Goal: Task Accomplishment & Management: Complete application form

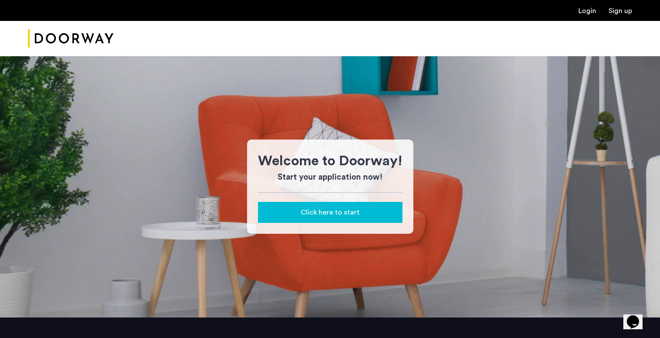
click at [350, 217] on span "Click here to start" at bounding box center [330, 212] width 59 height 10
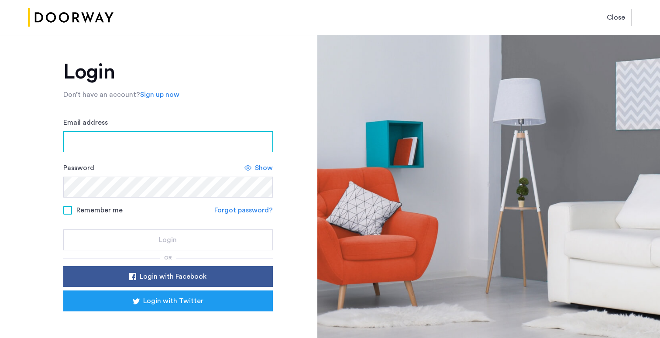
click at [170, 145] on input "Email address" at bounding box center [168, 141] width 210 height 21
type input "**********"
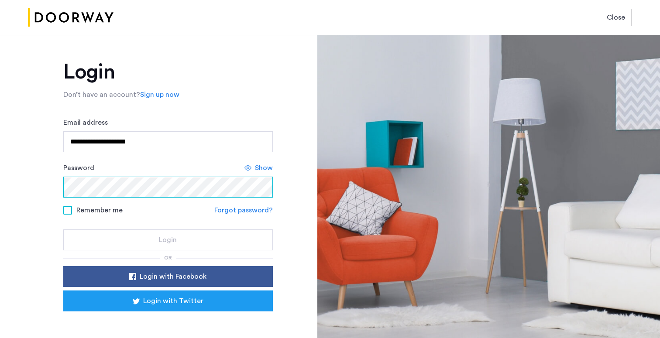
scroll to position [25, 0]
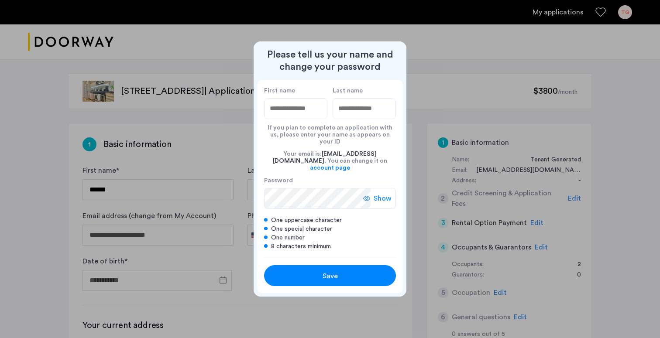
click at [313, 117] on input "First name" at bounding box center [295, 108] width 63 height 21
type input "****"
type input "******"
click at [355, 271] on div "Save" at bounding box center [330, 276] width 84 height 10
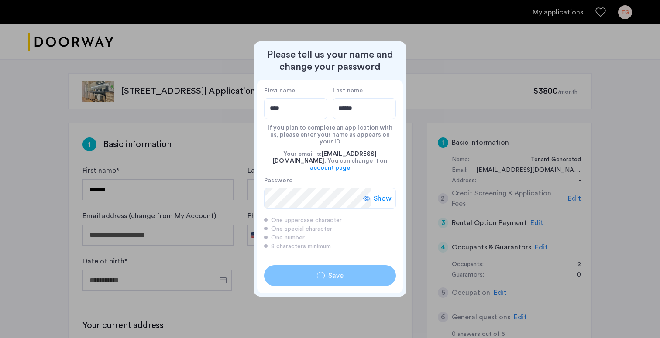
type input "****"
type input "******"
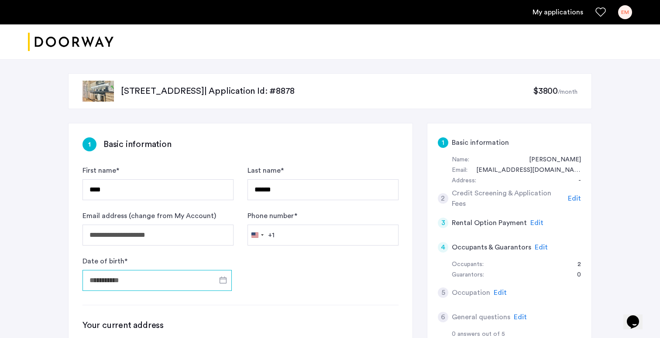
click at [204, 288] on input "Date of birth *" at bounding box center [157, 280] width 149 height 21
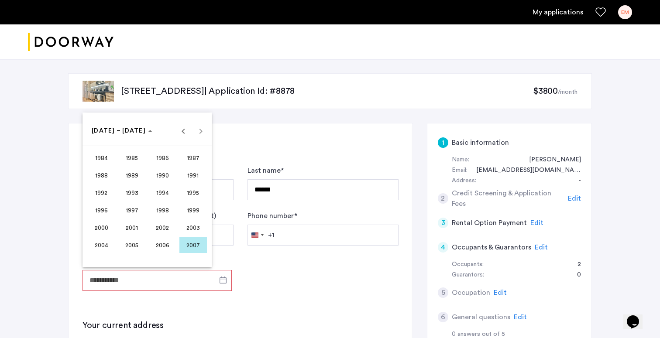
click at [300, 303] on div at bounding box center [330, 169] width 660 height 338
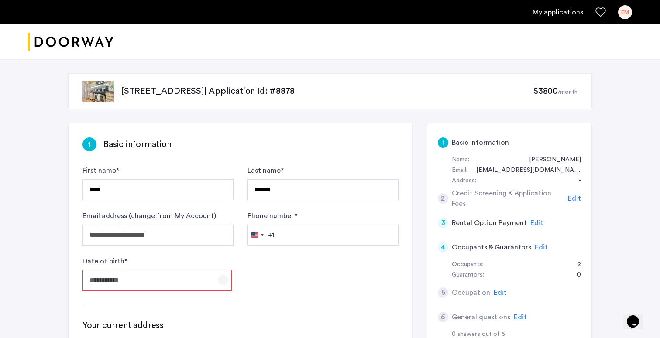
click at [223, 283] on span "Open calendar" at bounding box center [223, 280] width 21 height 21
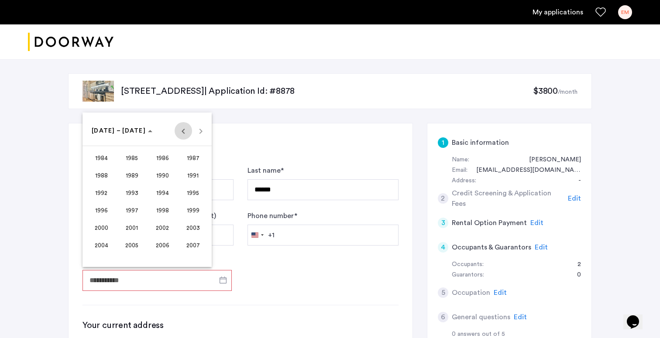
click at [183, 130] on span "Previous 24 years" at bounding box center [183, 130] width 17 height 17
click at [206, 134] on span "Next 24 years" at bounding box center [200, 130] width 17 height 17
click at [189, 229] on span "2003" at bounding box center [193, 228] width 28 height 16
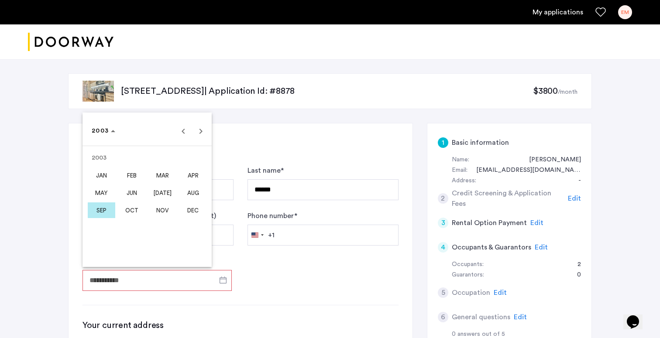
click at [200, 176] on span "APR" at bounding box center [193, 176] width 28 height 16
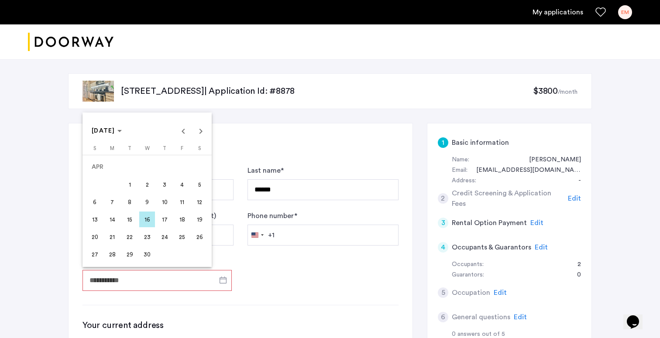
click at [149, 186] on span "2" at bounding box center [147, 185] width 16 height 16
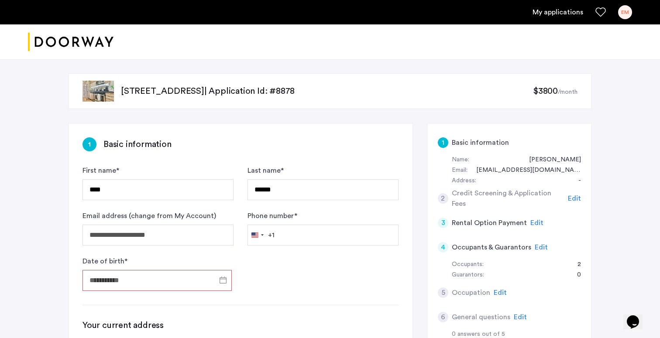
type input "**********"
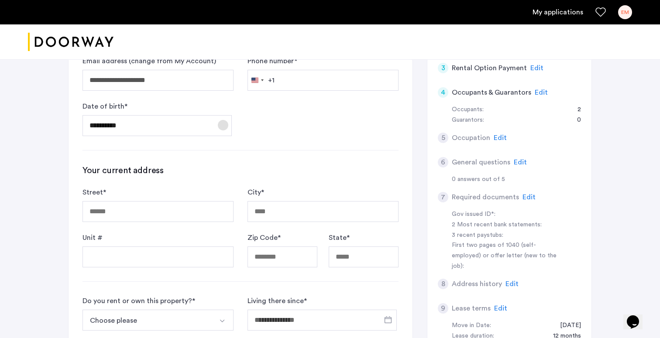
scroll to position [169, 0]
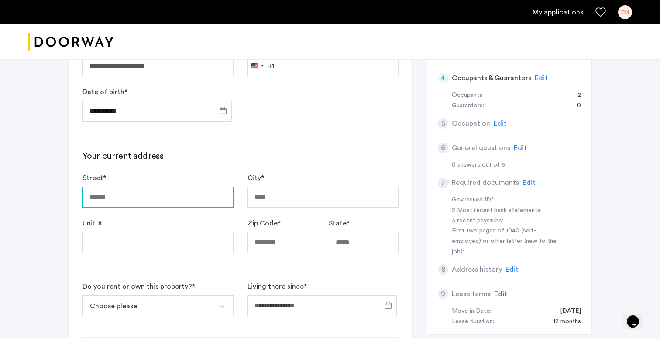
click at [186, 207] on input "Street *" at bounding box center [158, 197] width 151 height 21
type input "**********"
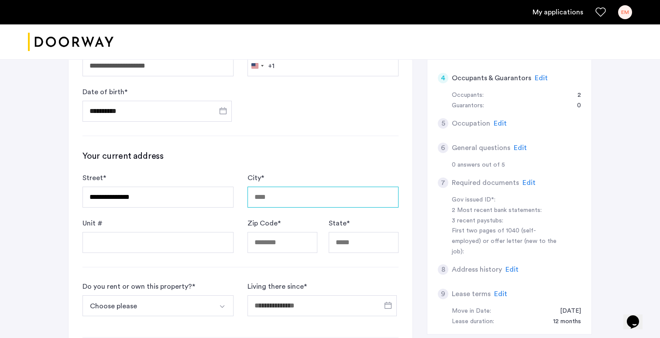
type input "*********"
type input "*****"
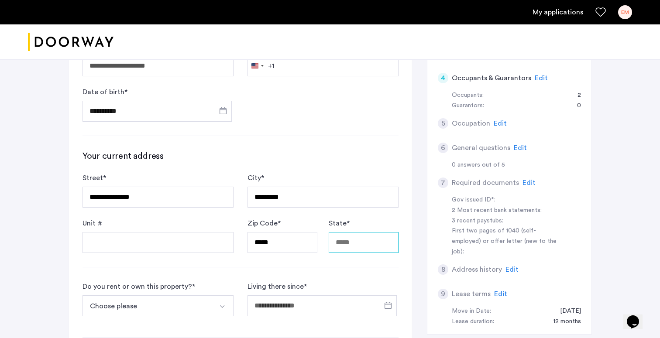
type input "**"
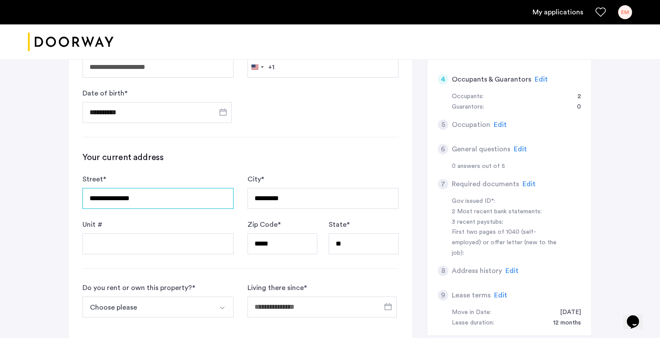
scroll to position [252, 0]
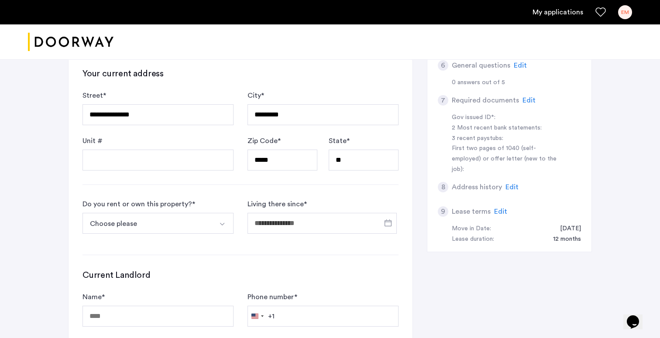
click at [201, 226] on button "Choose please" at bounding box center [148, 223] width 131 height 21
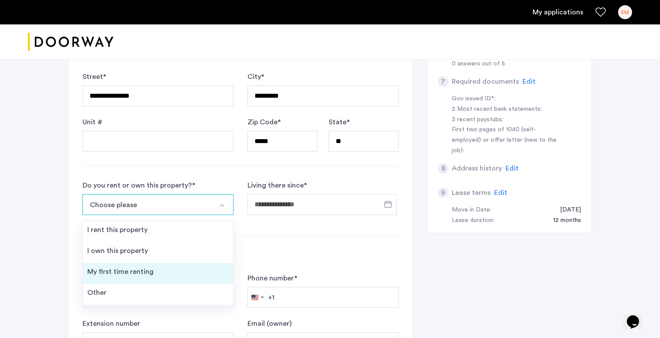
scroll to position [272, 0]
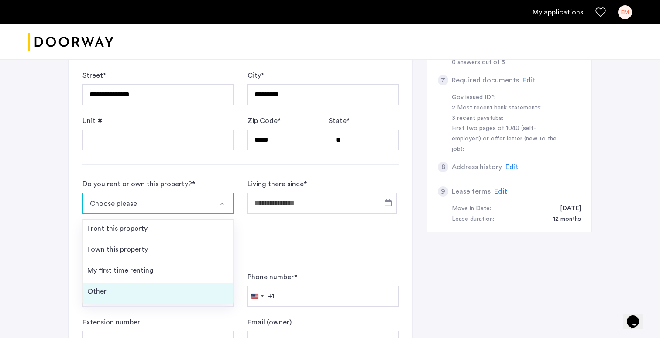
click at [155, 294] on li "Other" at bounding box center [158, 293] width 150 height 21
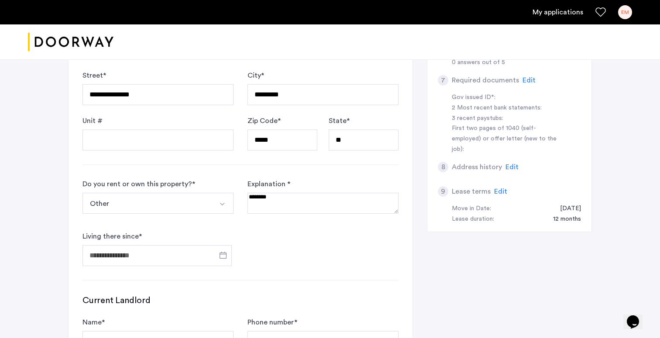
click at [275, 209] on textarea at bounding box center [323, 203] width 151 height 21
type textarea "**********"
click at [215, 255] on span "Open calendar" at bounding box center [223, 255] width 21 height 21
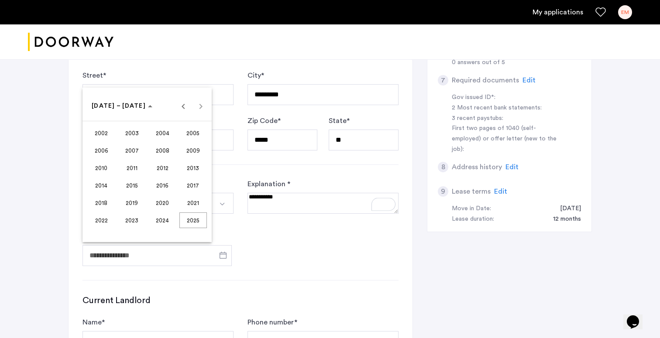
click at [197, 205] on span "2021" at bounding box center [193, 203] width 28 height 16
click at [97, 189] on span "SEP" at bounding box center [102, 186] width 28 height 16
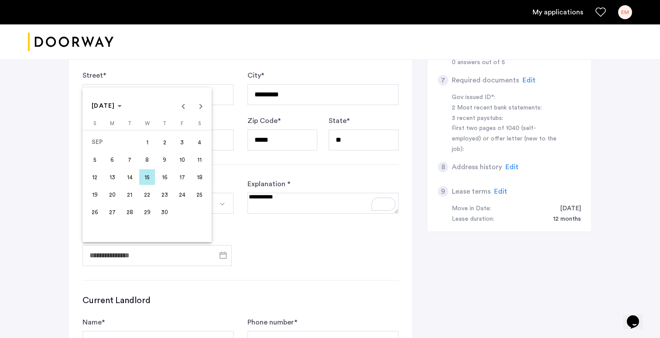
click at [148, 177] on span "15" at bounding box center [147, 177] width 16 height 16
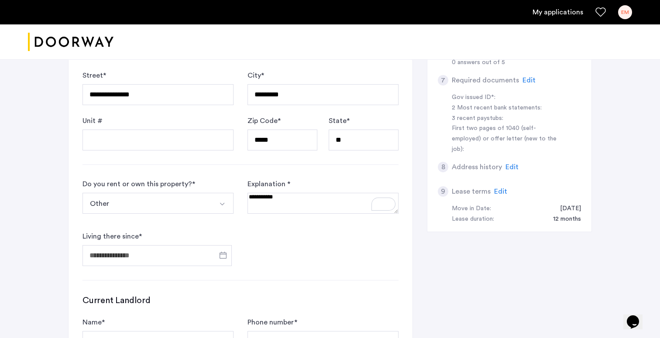
type input "**********"
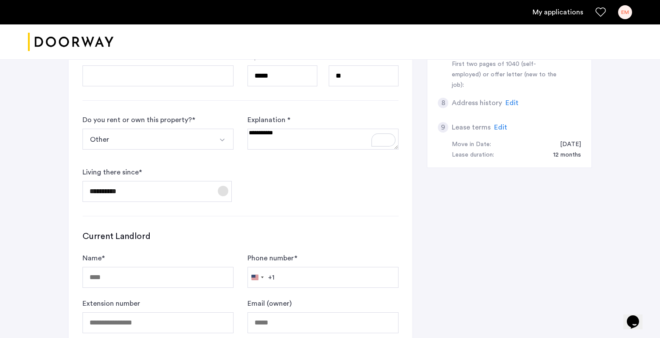
scroll to position [335, 0]
click at [199, 139] on button "Other" at bounding box center [148, 140] width 131 height 21
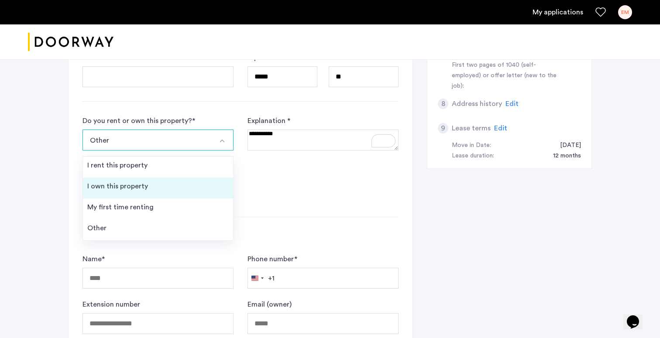
click at [195, 183] on li "I own this property" at bounding box center [158, 188] width 150 height 21
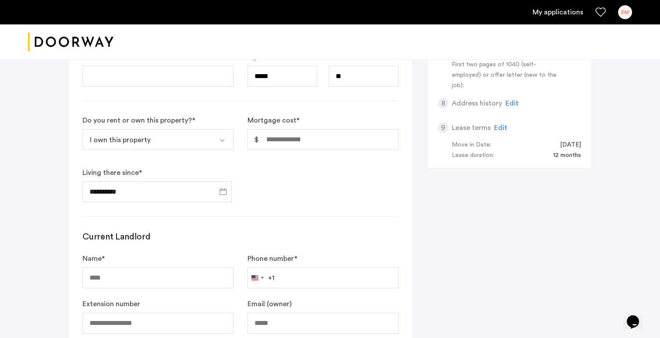
click at [188, 144] on button "I own this property" at bounding box center [148, 139] width 131 height 21
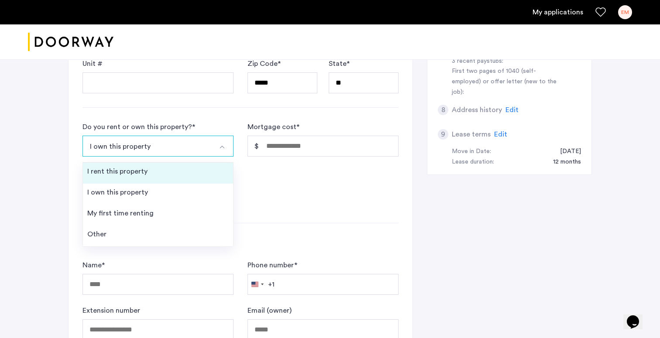
scroll to position [328, 0]
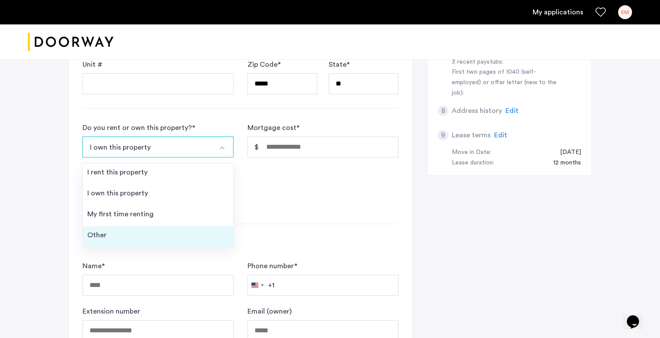
click at [162, 237] on li "Other" at bounding box center [158, 237] width 150 height 21
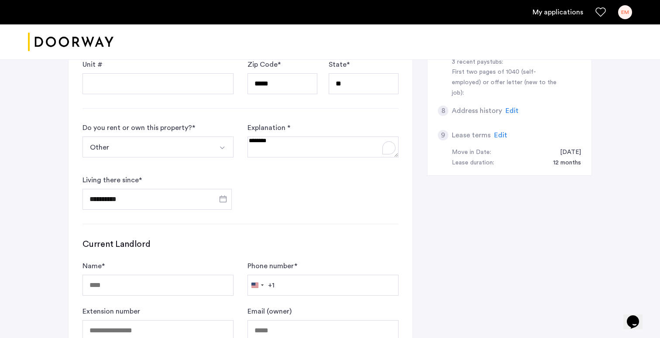
click at [300, 148] on textarea "To enrich screen reader interactions, please activate Accessibility in Grammarl…" at bounding box center [323, 147] width 151 height 21
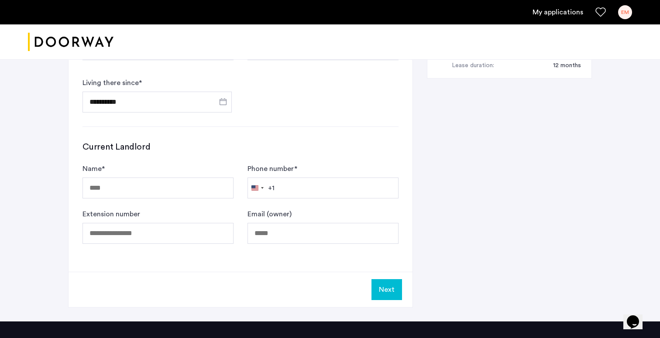
scroll to position [432, 0]
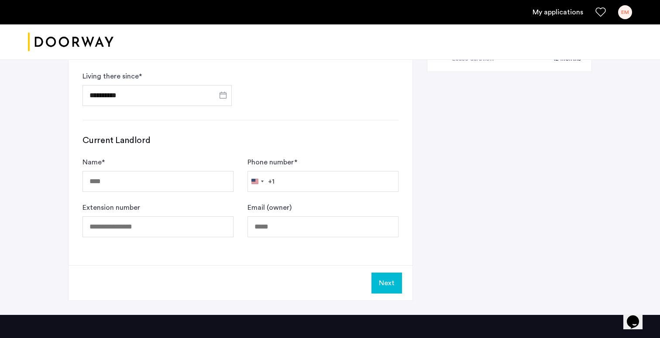
type textarea "**********"
click at [193, 189] on input "Name *" at bounding box center [158, 181] width 151 height 21
type input "****"
click at [357, 187] on input "Phone number *" at bounding box center [323, 181] width 151 height 21
type input "**********"
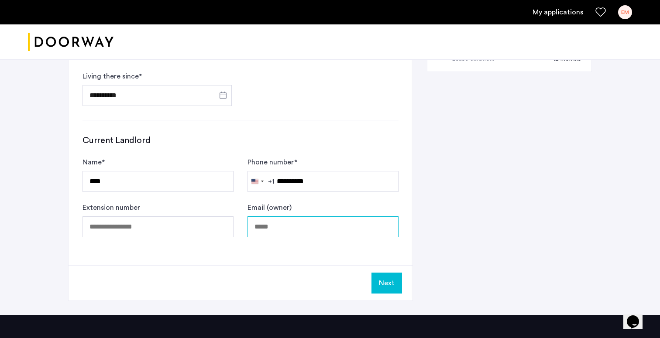
type input "**********"
click at [231, 265] on div "Next" at bounding box center [241, 282] width 344 height 35
click at [271, 230] on input "**********" at bounding box center [323, 227] width 151 height 21
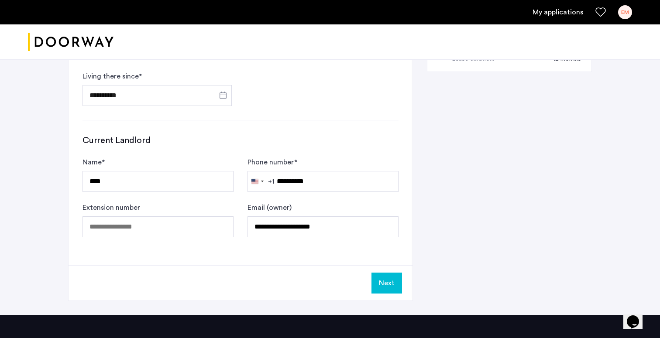
click at [137, 216] on div "Extension number" at bounding box center [158, 220] width 151 height 35
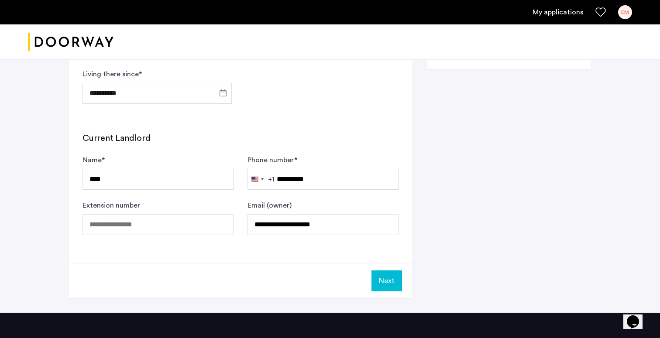
scroll to position [427, 0]
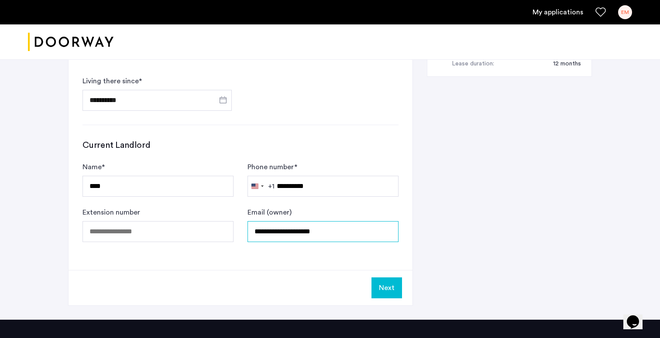
click at [274, 231] on input "**********" at bounding box center [323, 231] width 151 height 21
click at [306, 228] on input "Email (owner)" at bounding box center [323, 231] width 151 height 21
click at [341, 208] on div "Email (owner)" at bounding box center [323, 224] width 151 height 35
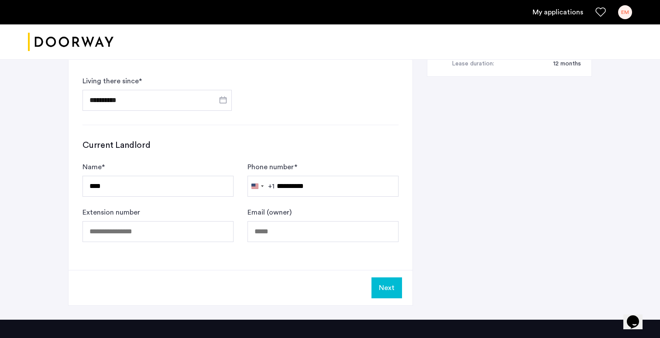
click at [385, 290] on button "Next" at bounding box center [387, 288] width 31 height 21
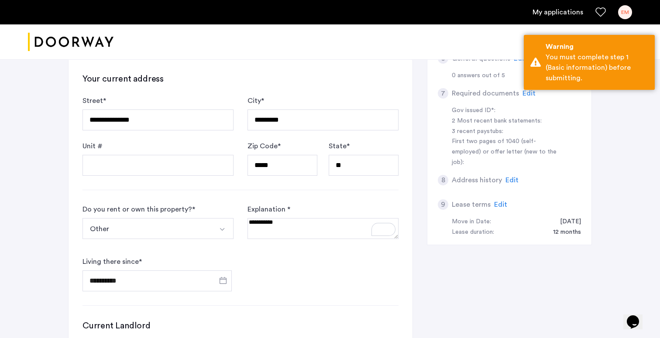
scroll to position [0, 0]
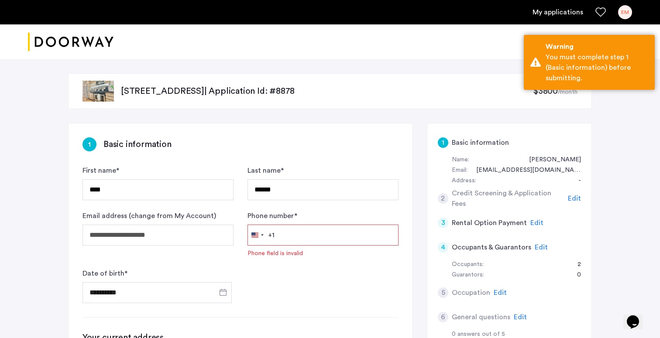
click at [299, 246] on div "Phone number * United States +1 +1 244 results found Afghanistan +93 Åland Isla…" at bounding box center [323, 234] width 151 height 47
click at [299, 242] on input "Phone number *" at bounding box center [323, 235] width 151 height 21
type input "**********"
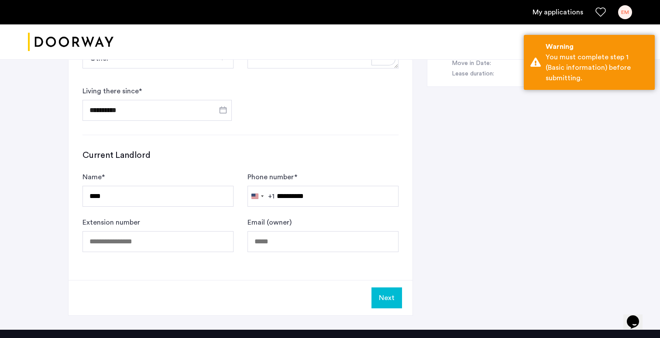
scroll to position [536, 0]
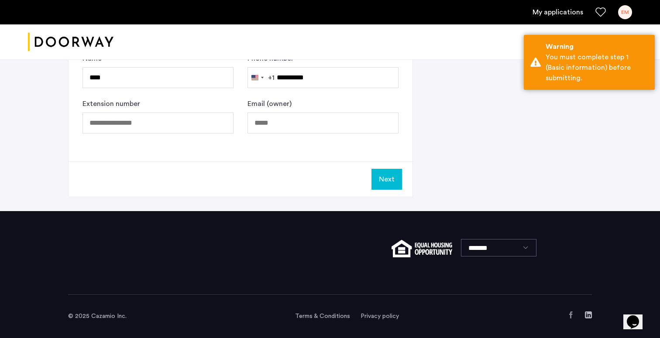
click at [381, 172] on button "Next" at bounding box center [387, 179] width 31 height 21
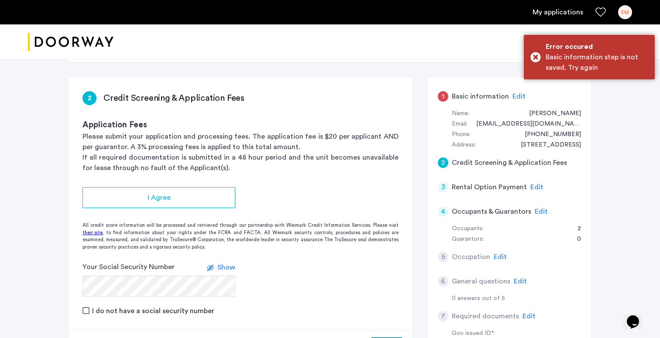
scroll to position [30, 0]
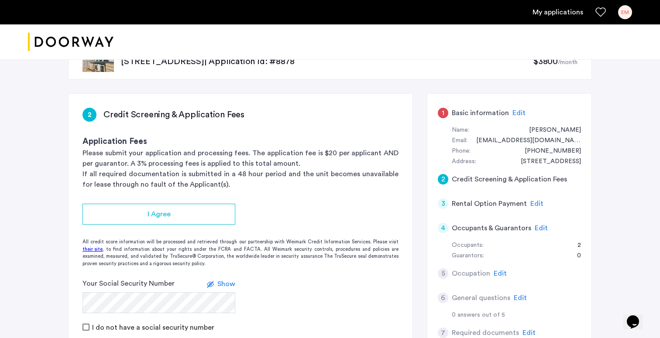
click at [469, 101] on div "1 Basic information Edit" at bounding box center [509, 113] width 143 height 24
click at [444, 111] on div "1" at bounding box center [443, 113] width 10 height 10
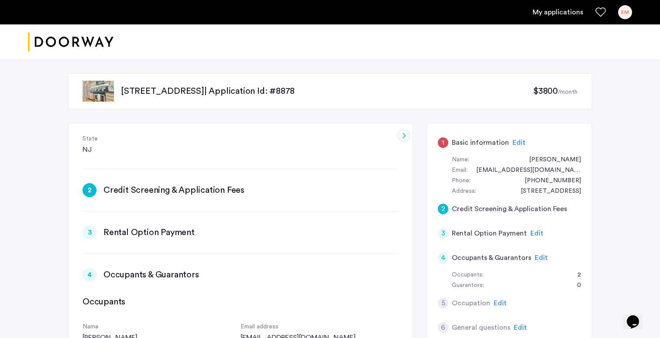
scroll to position [230, 0]
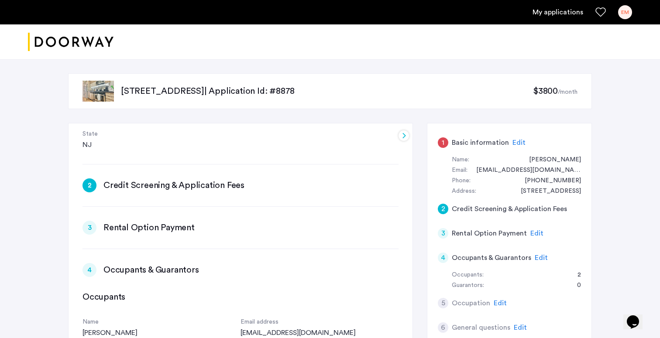
click at [180, 192] on div "2 Credit Screening & Application Fees Edit" at bounding box center [241, 186] width 316 height 14
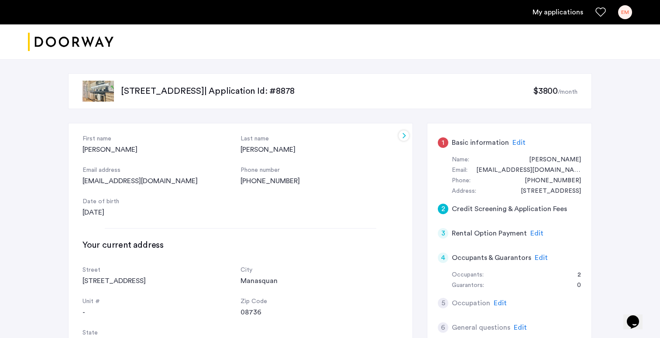
scroll to position [0, 0]
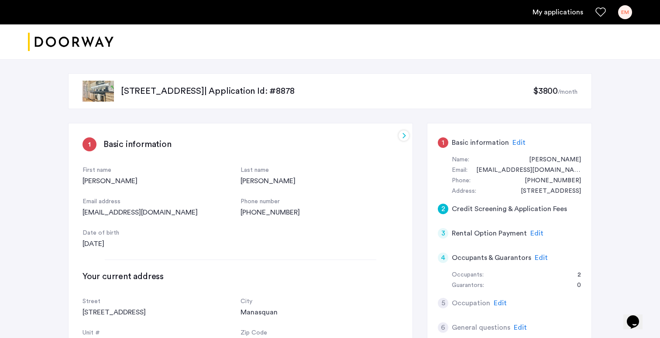
click at [129, 147] on h3 "Basic information" at bounding box center [137, 144] width 68 height 12
click at [87, 144] on div "1" at bounding box center [90, 145] width 14 height 14
click at [445, 143] on div "1" at bounding box center [443, 143] width 10 height 10
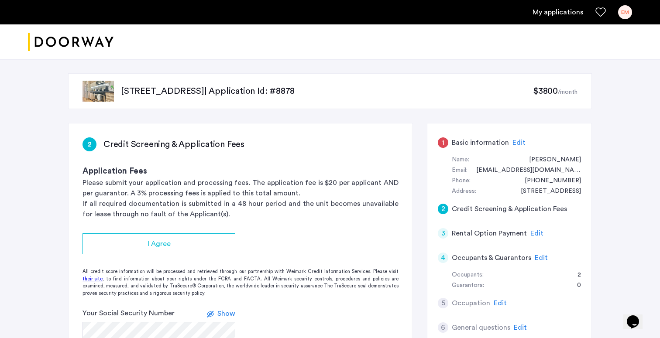
click at [506, 139] on div "1 Basic information Edit" at bounding box center [509, 143] width 143 height 24
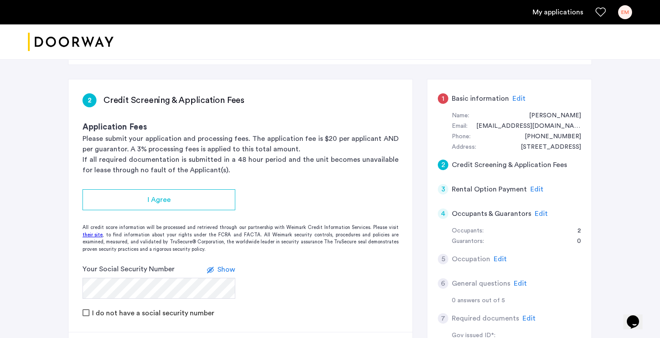
scroll to position [55, 0]
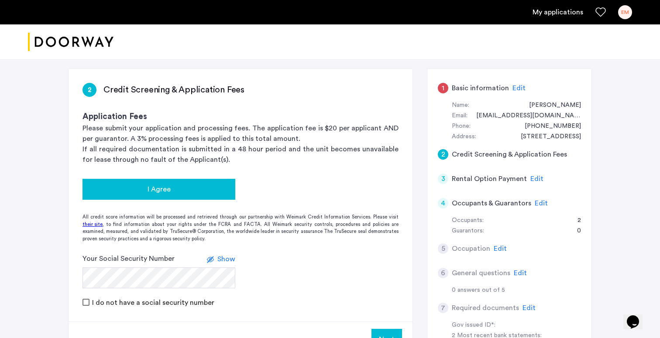
click at [186, 190] on div "I Agree" at bounding box center [158, 189] width 139 height 10
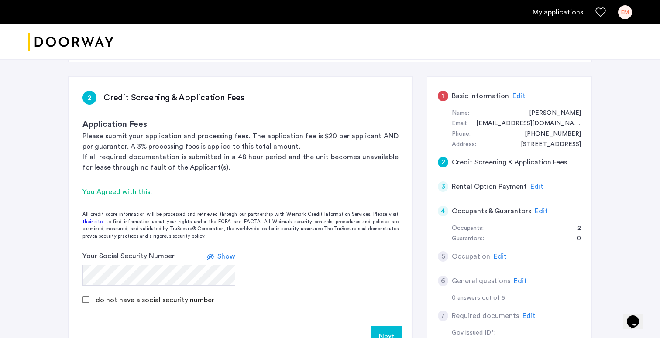
click at [440, 98] on div "1" at bounding box center [443, 96] width 10 height 10
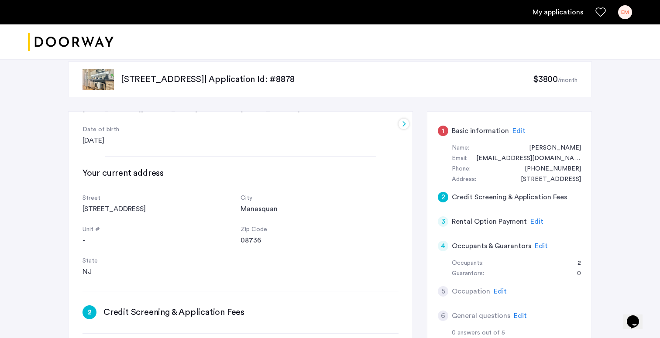
scroll to position [97, 0]
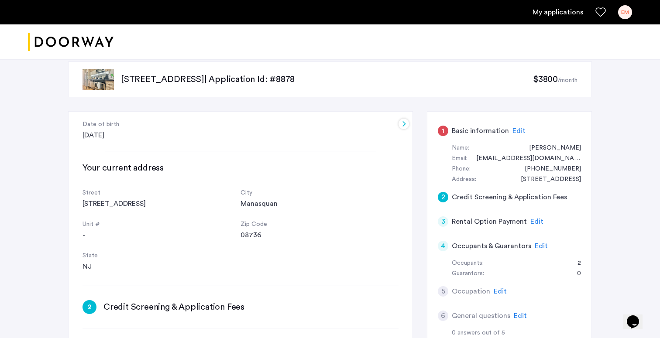
click at [84, 229] on div "Unit #" at bounding box center [162, 225] width 158 height 10
click at [83, 238] on div "-" at bounding box center [162, 235] width 158 height 10
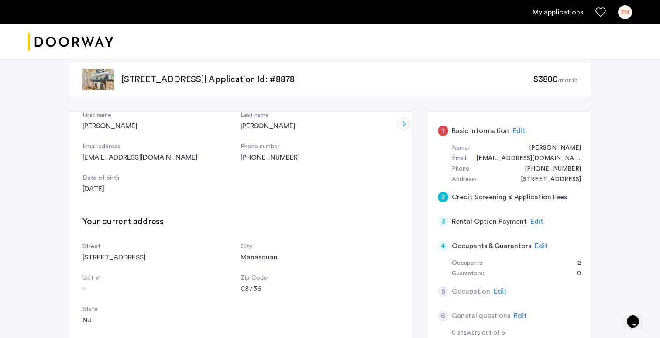
scroll to position [19, 0]
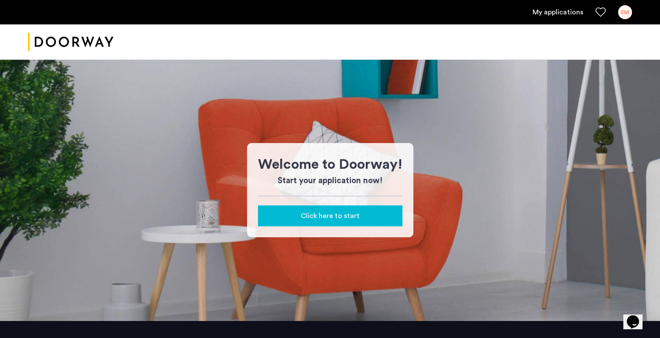
click at [360, 215] on div "Click here to start" at bounding box center [330, 216] width 131 height 10
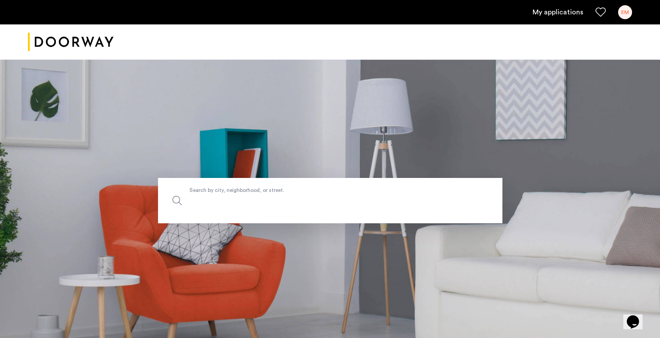
click at [337, 193] on label "Search by city, neighborhood, or street." at bounding box center [330, 200] width 344 height 45
click at [337, 193] on input "Search by city, neighborhood, or street." at bounding box center [330, 200] width 344 height 45
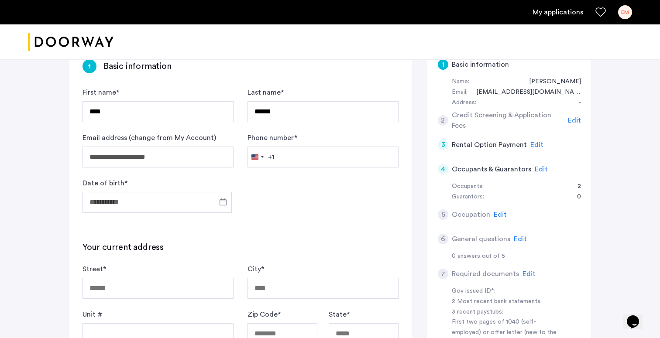
scroll to position [80, 0]
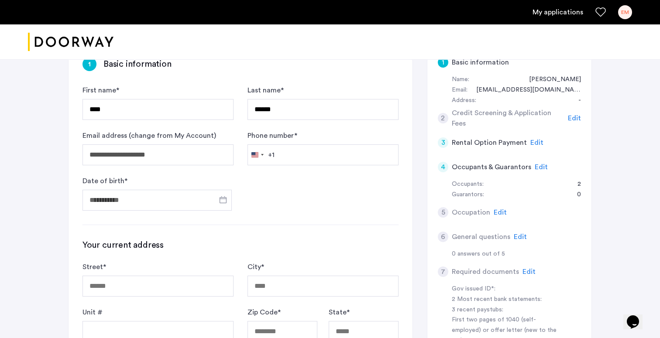
click at [296, 166] on form "**********" at bounding box center [241, 148] width 316 height 126
click at [300, 155] on input "Phone number *" at bounding box center [323, 154] width 151 height 21
click at [333, 160] on input "Phone number *" at bounding box center [323, 154] width 151 height 21
type input "**********"
click at [223, 201] on span "Open calendar" at bounding box center [223, 199] width 21 height 21
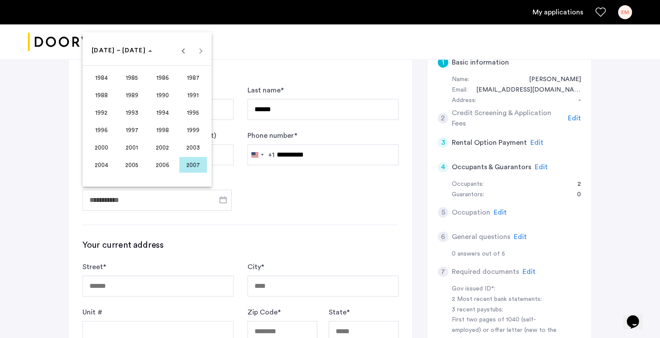
click at [189, 148] on span "2003" at bounding box center [193, 148] width 28 height 16
click at [193, 94] on span "APR" at bounding box center [193, 95] width 28 height 16
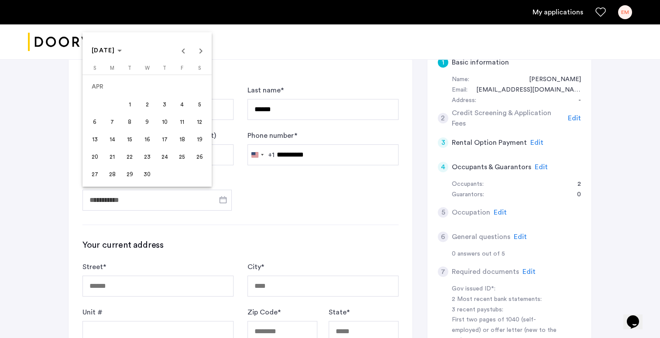
click at [151, 104] on span "2" at bounding box center [147, 104] width 16 height 16
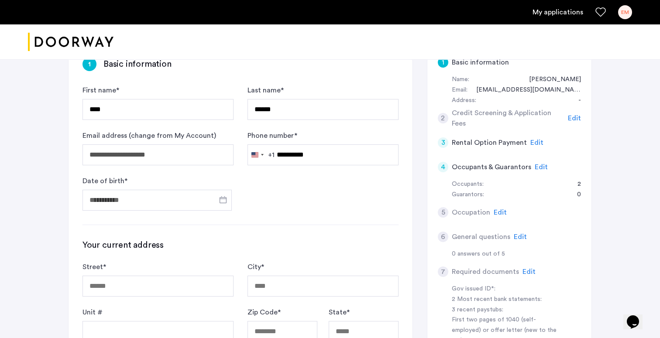
type input "**********"
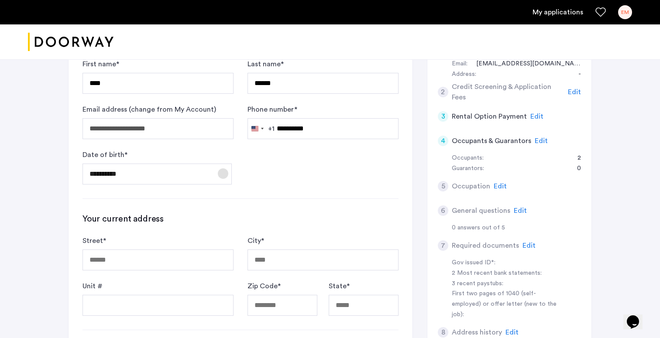
scroll to position [109, 0]
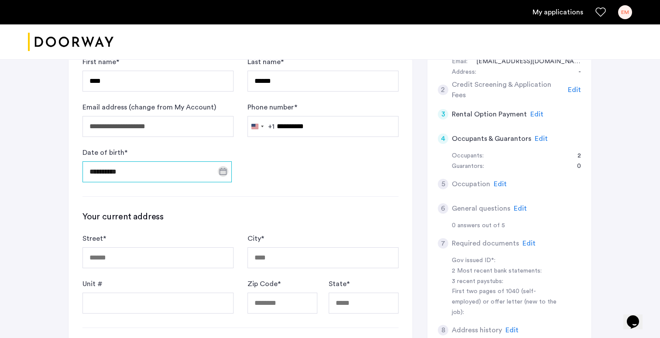
click at [183, 172] on input "**********" at bounding box center [157, 172] width 149 height 21
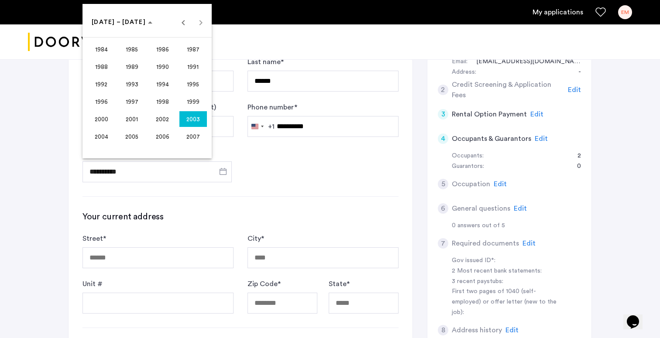
click at [202, 112] on span "2003" at bounding box center [193, 119] width 28 height 16
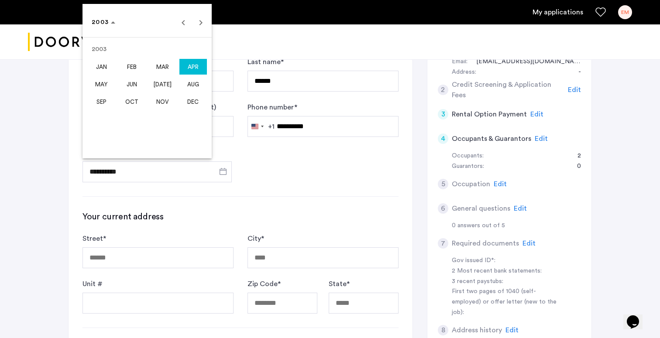
click at [199, 64] on span "APR" at bounding box center [193, 67] width 28 height 16
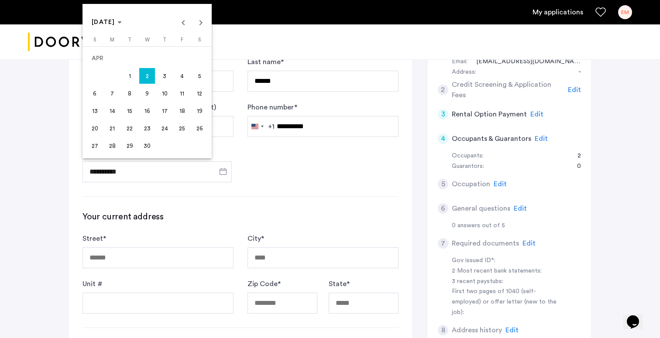
click at [152, 74] on span "2" at bounding box center [147, 76] width 16 height 16
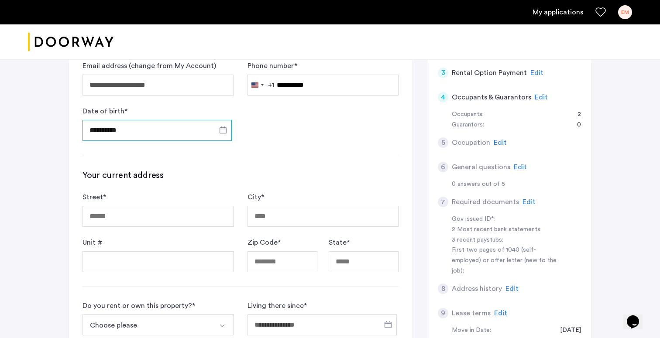
scroll to position [155, 0]
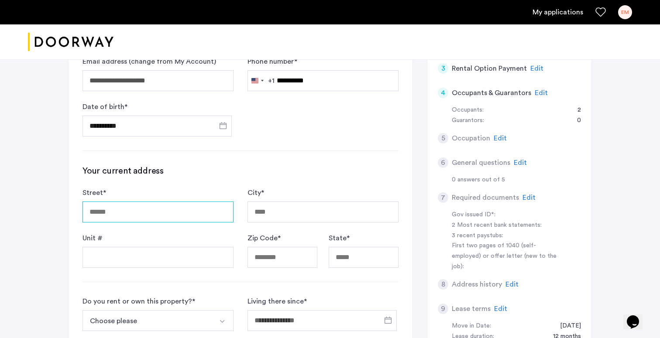
click at [210, 215] on input "Street *" at bounding box center [158, 212] width 151 height 21
type input "**********"
type input "*********"
type input "*****"
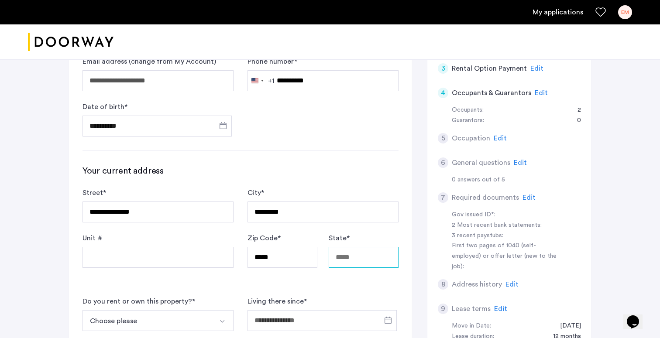
type input "**"
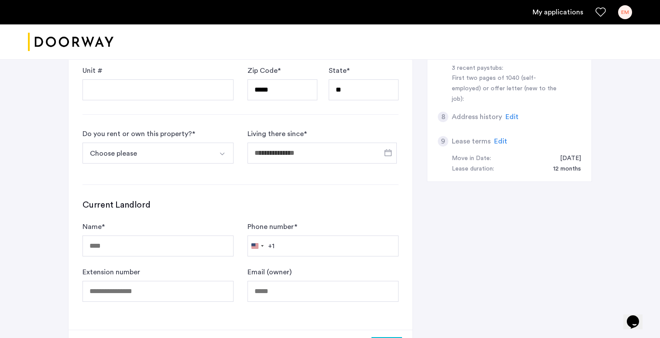
scroll to position [321, 0]
click at [217, 151] on button "Select option" at bounding box center [223, 154] width 21 height 21
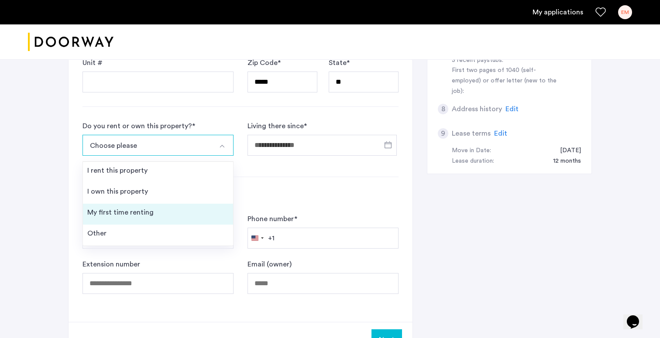
scroll to position [333, 0]
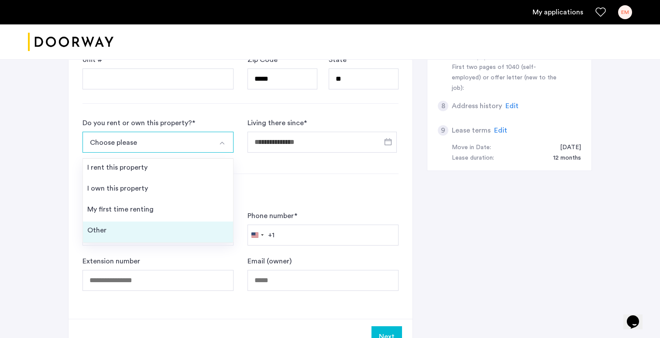
click at [140, 227] on li "Other" at bounding box center [158, 232] width 150 height 21
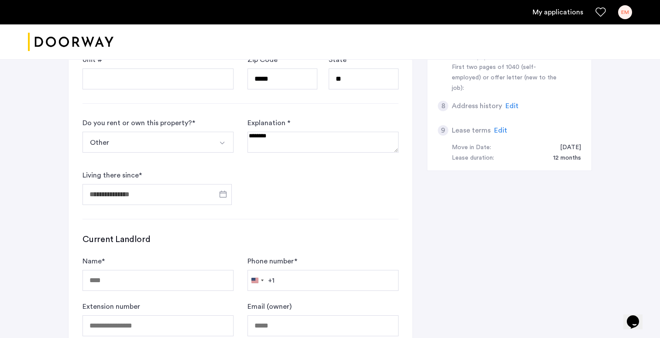
click at [283, 141] on textarea at bounding box center [323, 142] width 151 height 21
type textarea "**********"
click at [218, 200] on span "Open calendar" at bounding box center [223, 194] width 21 height 21
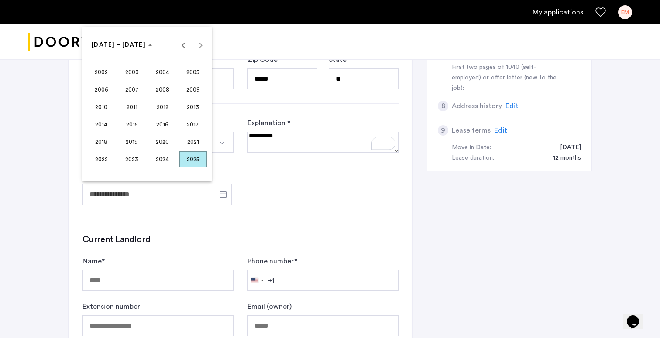
click at [188, 138] on span "2021" at bounding box center [193, 142] width 28 height 16
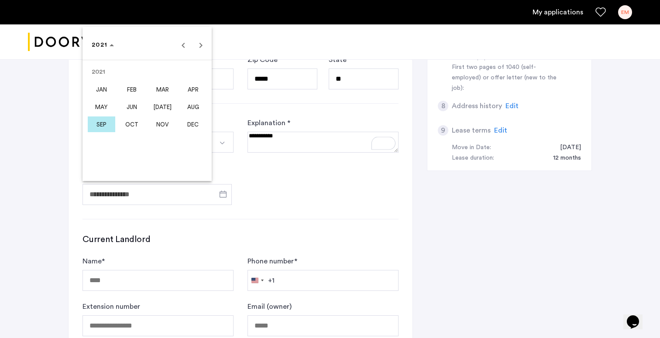
click at [114, 103] on span "MAY" at bounding box center [102, 107] width 28 height 16
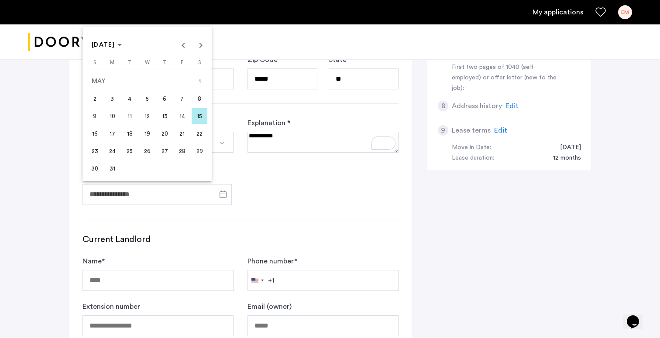
click at [207, 116] on button "15" at bounding box center [199, 115] width 17 height 17
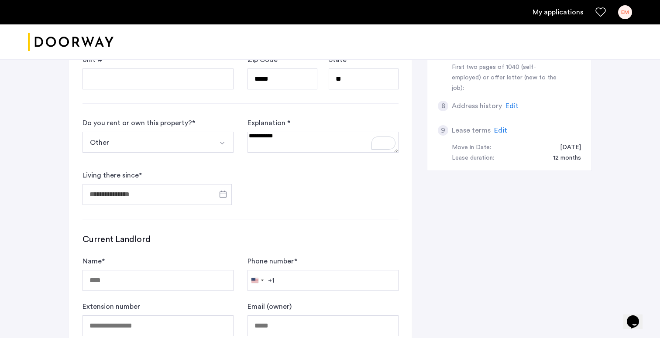
type input "**********"
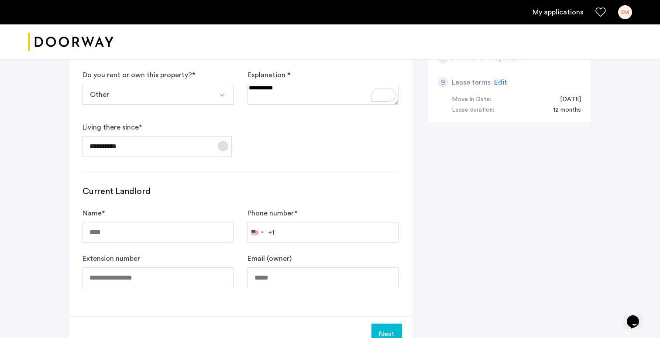
scroll to position [385, 0]
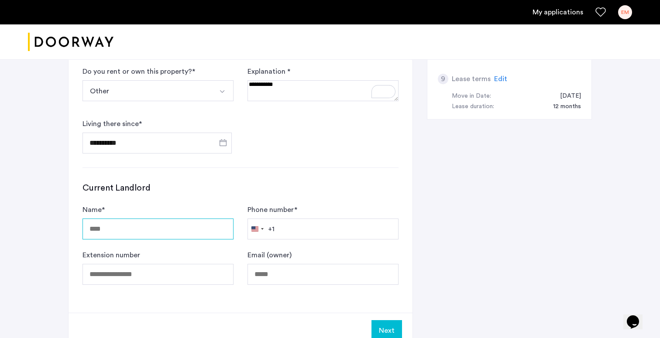
click at [212, 228] on input "Name *" at bounding box center [158, 229] width 151 height 21
click at [212, 194] on h3 "Current Landlord" at bounding box center [241, 188] width 316 height 12
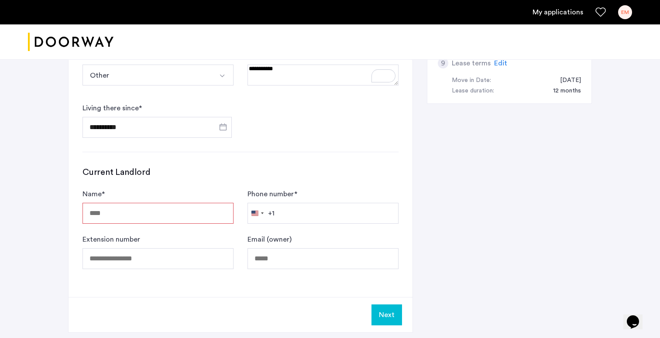
scroll to position [399, 0]
click at [178, 222] on input "Name *" at bounding box center [158, 214] width 151 height 21
click at [187, 171] on h3 "Current Landlord" at bounding box center [241, 173] width 316 height 12
click at [162, 216] on input "Name *" at bounding box center [158, 214] width 151 height 21
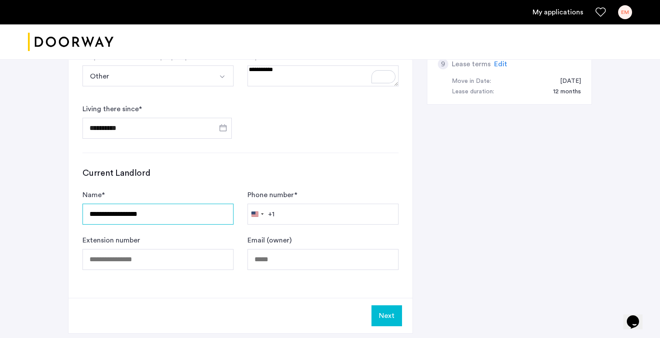
type input "**********"
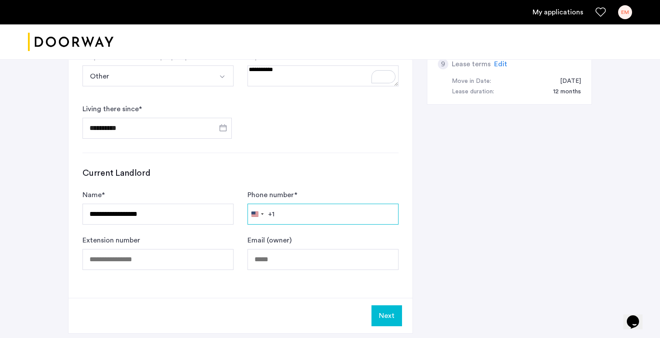
click at [280, 217] on input "Phone number *" at bounding box center [323, 214] width 151 height 21
type input "**********"
click at [477, 229] on div "**********" at bounding box center [330, 36] width 524 height 624
click at [379, 311] on button "Next" at bounding box center [387, 316] width 31 height 21
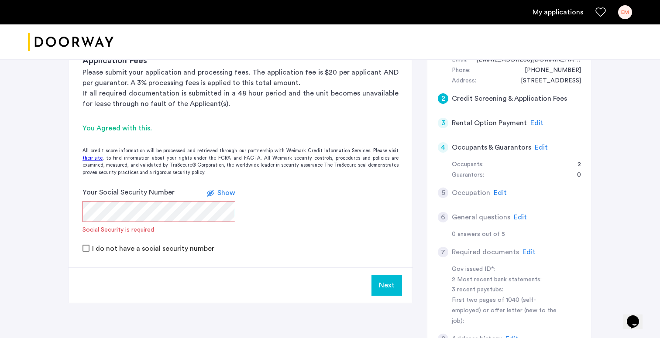
scroll to position [114, 0]
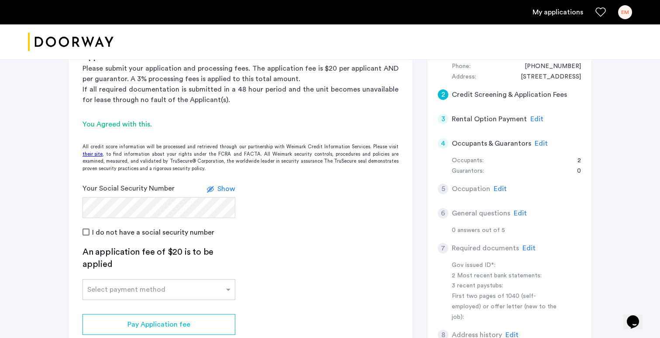
click at [282, 219] on form "Your Social Security Number Show I do not have a social security number" at bounding box center [241, 210] width 344 height 54
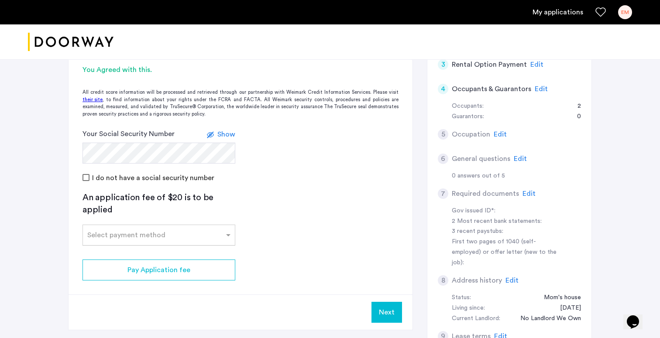
scroll to position [189, 0]
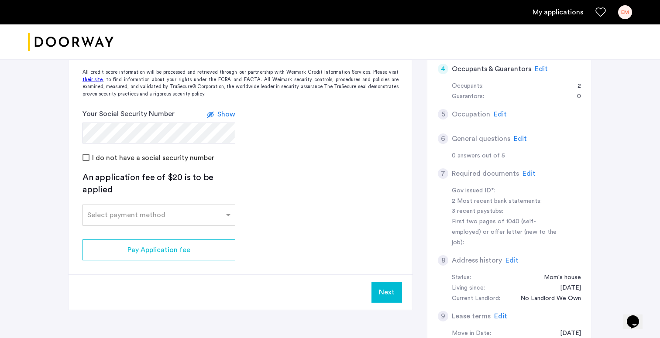
click at [172, 205] on div "Select payment method" at bounding box center [159, 215] width 153 height 21
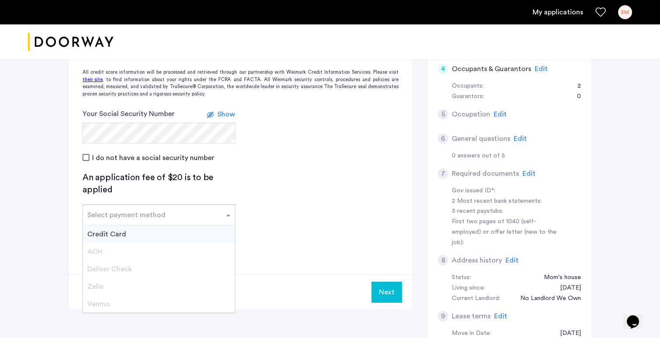
click at [134, 228] on div "Credit Card" at bounding box center [159, 234] width 152 height 17
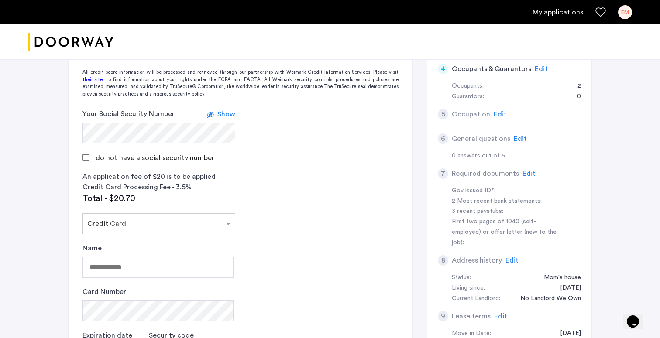
click at [144, 212] on div "An application fee of $20 is to be applied Credit Card Processing Fee - 3.5% To…" at bounding box center [159, 277] width 153 height 211
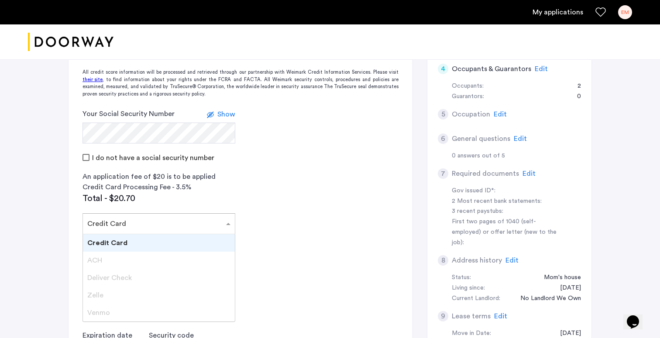
click at [138, 222] on input "text" at bounding box center [150, 222] width 126 height 6
click at [103, 313] on span "Venmo" at bounding box center [98, 313] width 23 height 7
click at [100, 296] on span "Zelle" at bounding box center [95, 295] width 16 height 7
click at [225, 170] on app-credit-screening "2 Credit Screening & Application Fees Application Fees Please submit your appli…" at bounding box center [241, 201] width 344 height 533
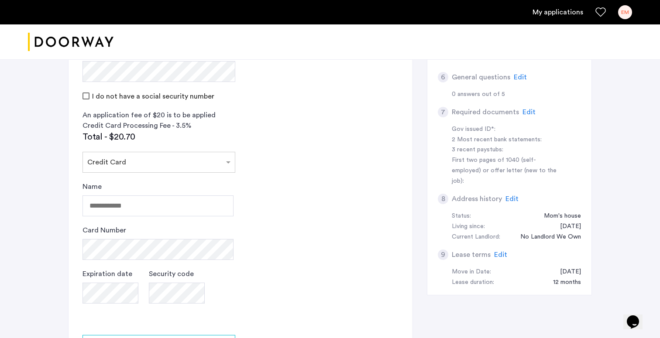
scroll to position [265, 0]
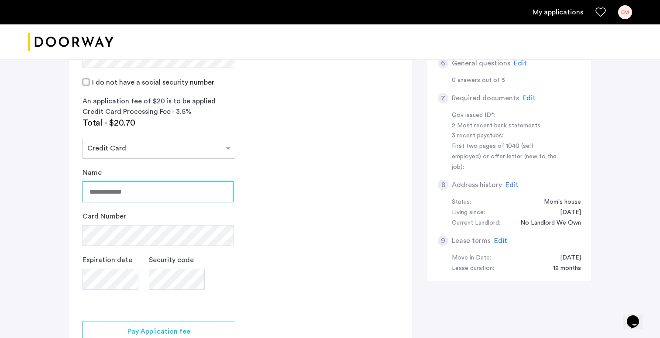
click at [189, 194] on input "Name" at bounding box center [158, 192] width 151 height 21
type input "**********"
click at [230, 290] on div "Expiration date Security code" at bounding box center [158, 281] width 151 height 52
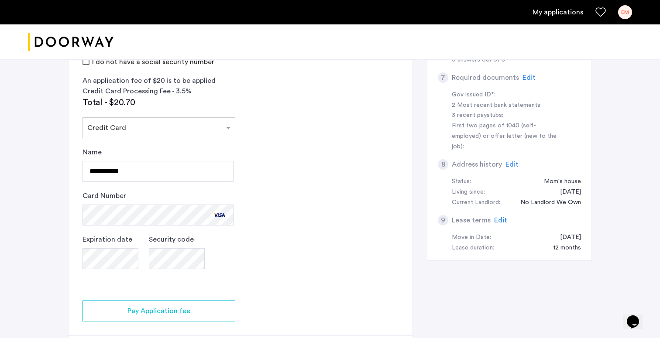
scroll to position [292, 0]
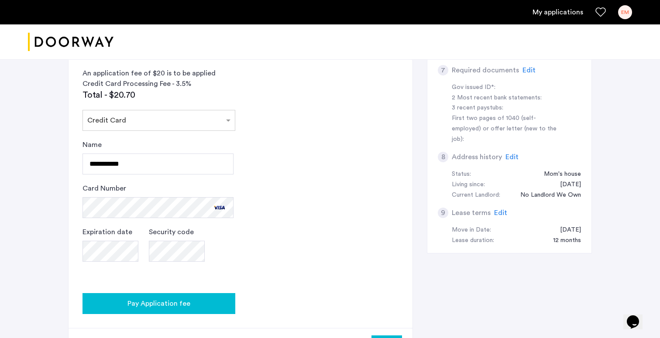
click at [210, 307] on div "Pay Application fee" at bounding box center [158, 304] width 139 height 10
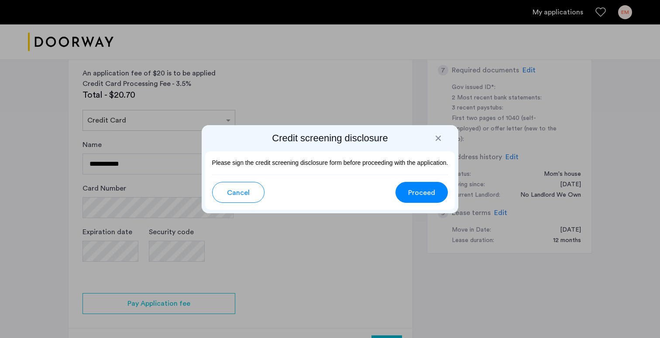
click at [409, 194] on span "Proceed" at bounding box center [421, 193] width 27 height 10
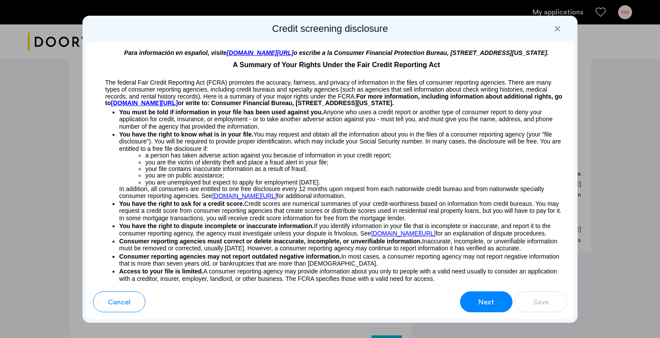
click at [497, 306] on button "Next" at bounding box center [486, 302] width 52 height 21
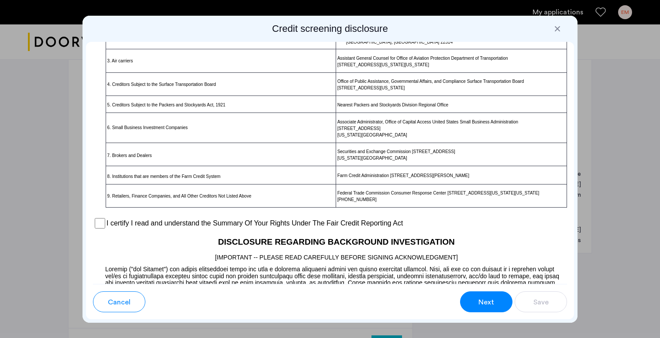
scroll to position [688, 0]
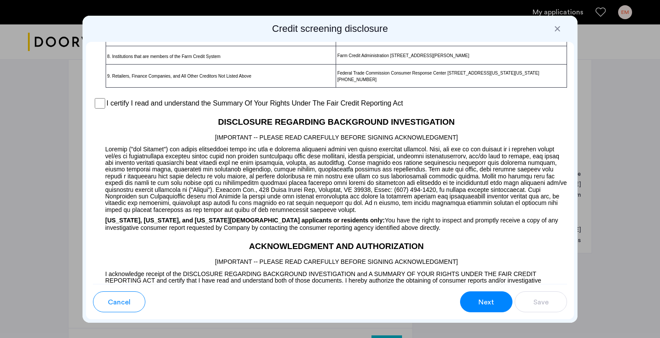
click at [204, 109] on label "I certify I read and understand the Summary Of Your Rights Under The Fair Credi…" at bounding box center [255, 103] width 296 height 10
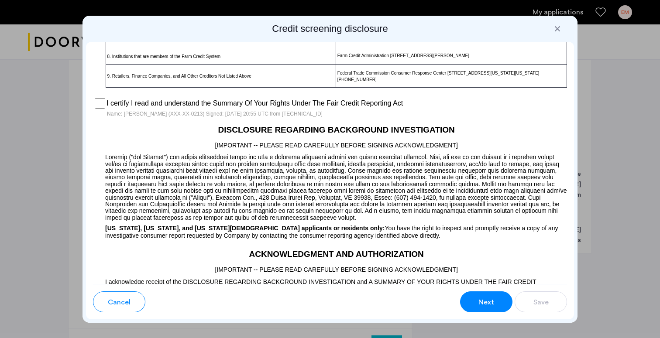
click at [472, 303] on button "Next" at bounding box center [486, 302] width 52 height 21
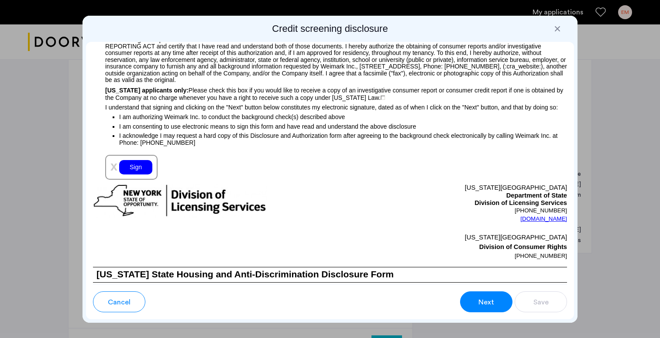
click at [141, 175] on div "Sign" at bounding box center [135, 167] width 33 height 14
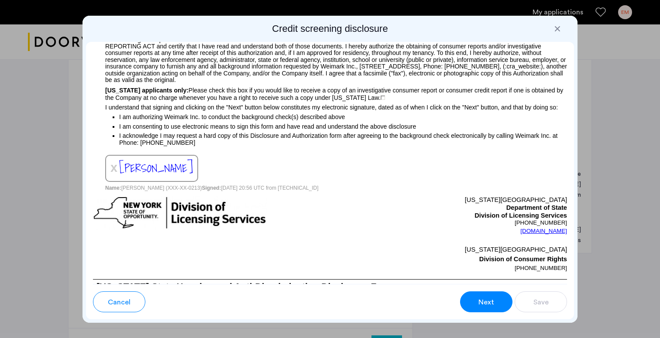
click at [492, 302] on span "Next" at bounding box center [486, 302] width 16 height 10
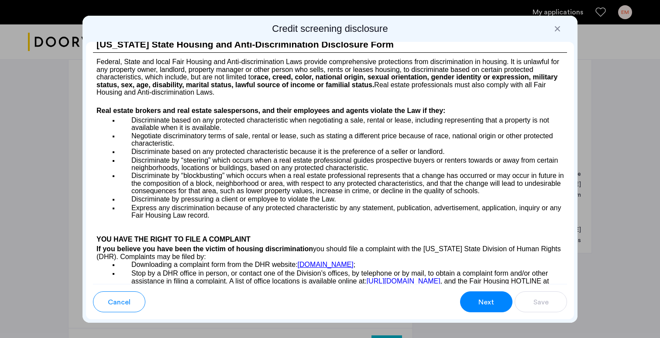
click at [492, 302] on span "Next" at bounding box center [486, 302] width 16 height 10
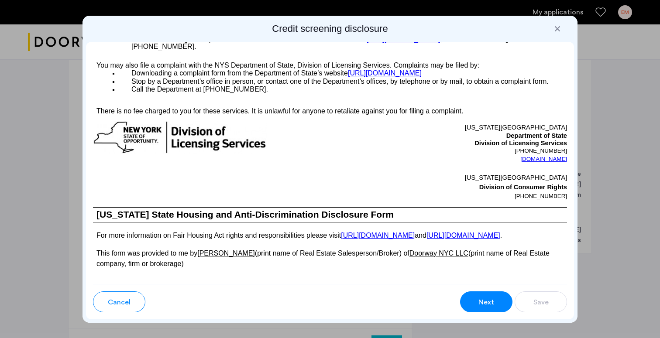
click at [492, 302] on span "Next" at bounding box center [486, 302] width 16 height 10
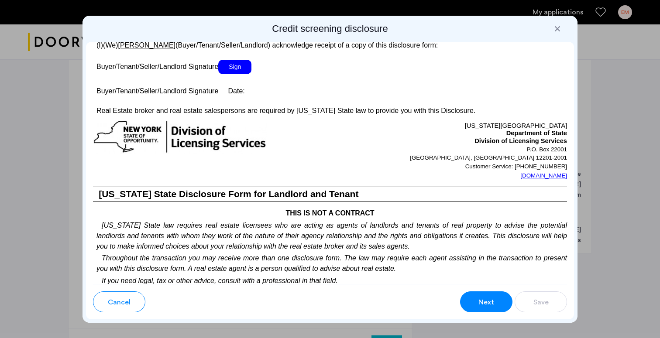
click at [241, 74] on span "Sign" at bounding box center [234, 67] width 33 height 14
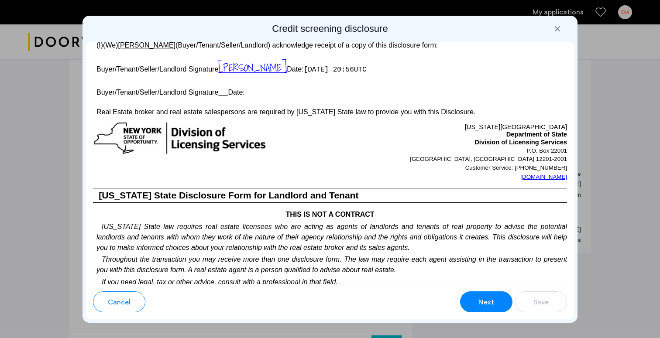
click at [472, 296] on button "Next" at bounding box center [486, 302] width 52 height 21
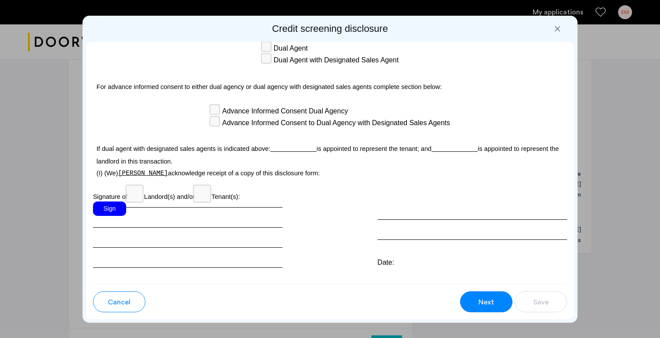
scroll to position [2532, 0]
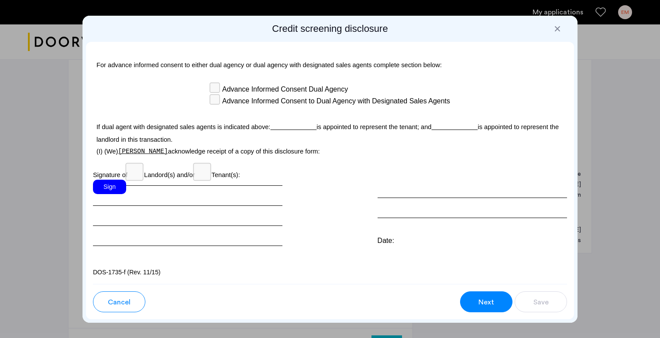
click at [115, 185] on div "Sign" at bounding box center [109, 187] width 33 height 14
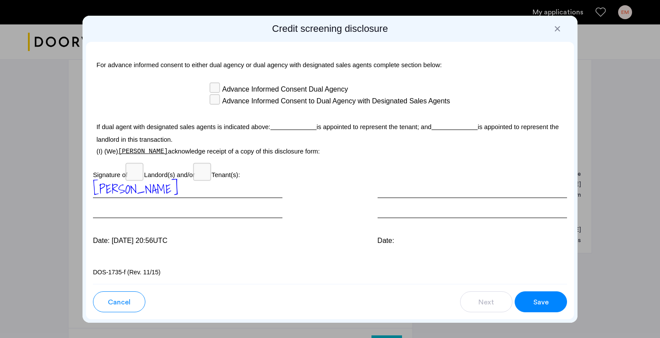
click at [388, 240] on div "Date:" at bounding box center [472, 241] width 189 height 10
click at [549, 304] on button "Save" at bounding box center [541, 302] width 52 height 21
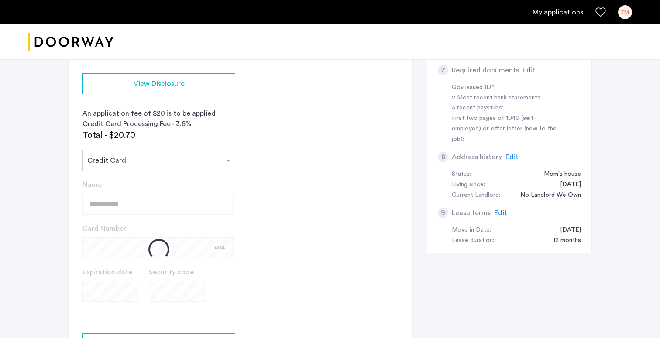
scroll to position [309, 0]
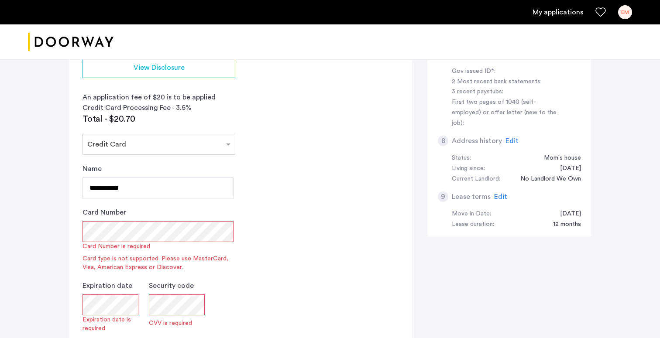
click at [296, 241] on app-credit-screening "2 Credit Screening & Application Fees Application Fees Please submit your appli…" at bounding box center [241, 137] width 344 height 644
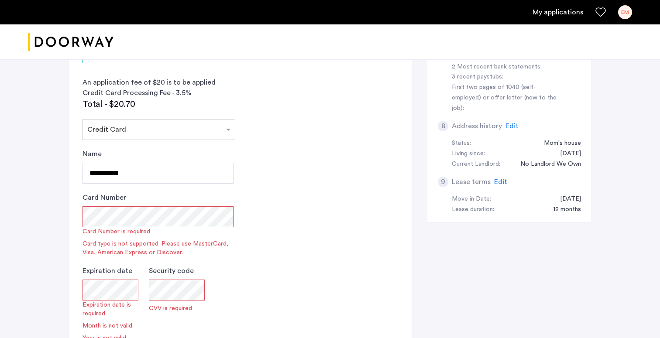
scroll to position [329, 0]
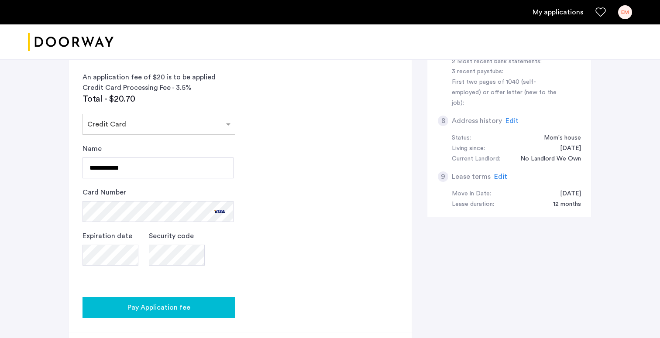
click at [185, 310] on span "Pay Application fee" at bounding box center [158, 308] width 63 height 10
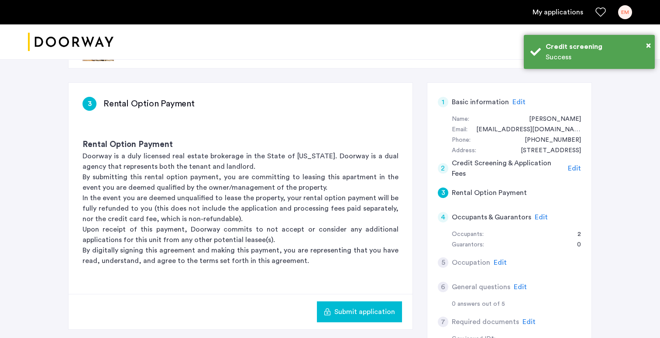
scroll to position [38, 0]
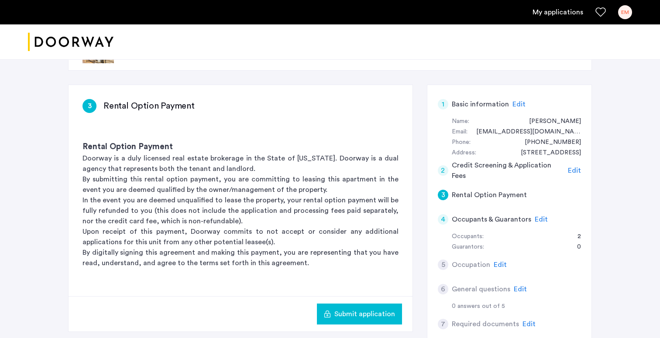
click at [444, 217] on div "4" at bounding box center [443, 219] width 10 height 10
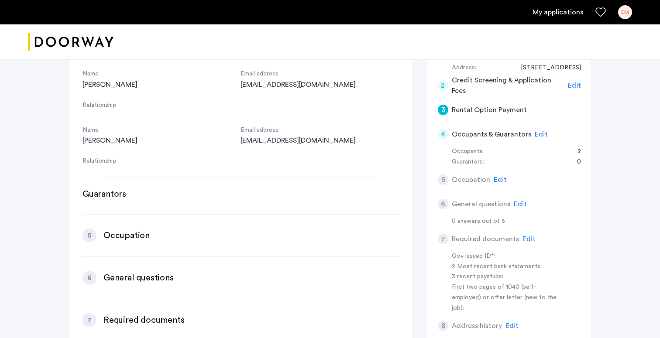
scroll to position [0, 0]
click at [86, 275] on div "6" at bounding box center [90, 278] width 14 height 14
click at [90, 231] on div "5" at bounding box center [90, 236] width 14 height 14
click at [109, 195] on h3 "Guarantors" at bounding box center [105, 194] width 44 height 12
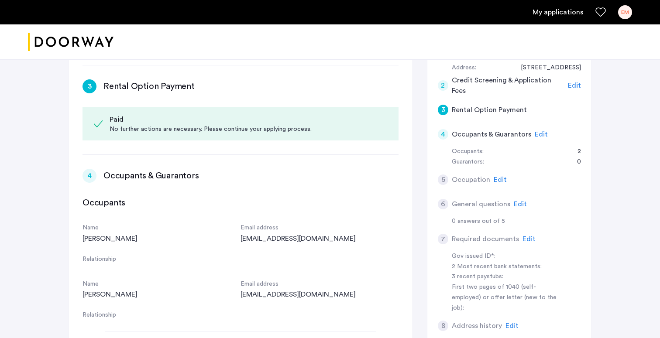
scroll to position [246, 0]
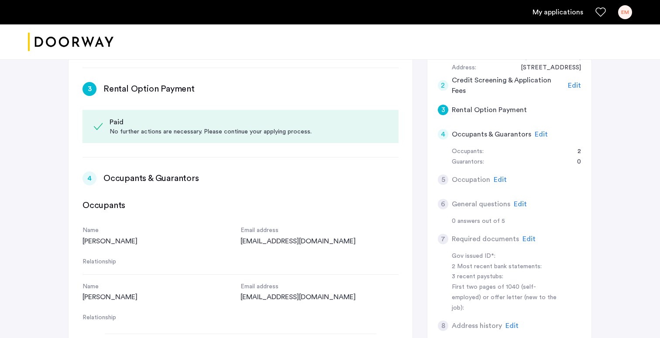
click at [540, 134] on span "Edit" at bounding box center [541, 134] width 13 height 7
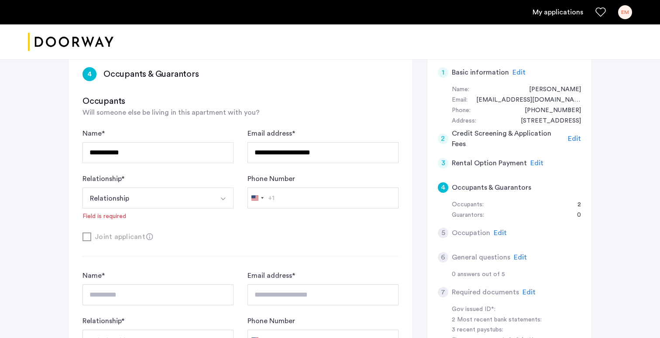
scroll to position [67, 0]
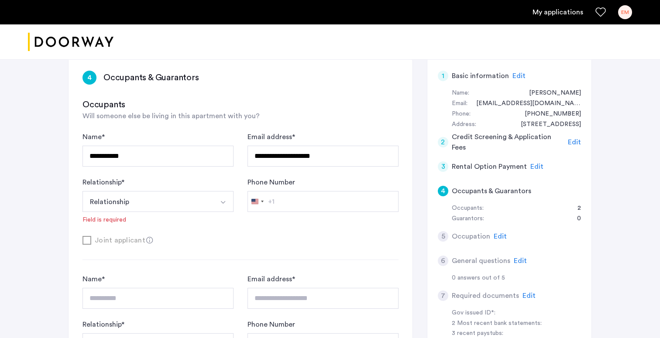
click at [234, 117] on span "Will someone else be living in this apartment with you?" at bounding box center [171, 116] width 177 height 7
click at [191, 200] on button "Relationship" at bounding box center [148, 201] width 131 height 21
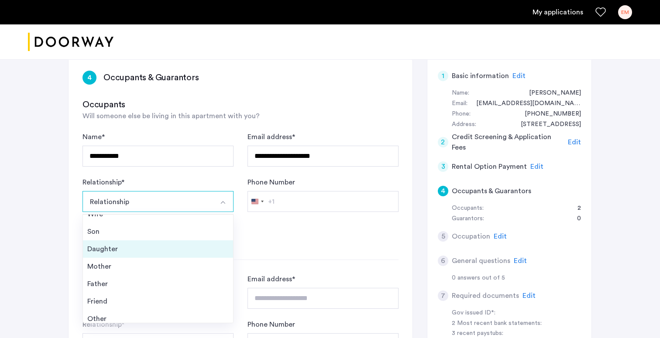
scroll to position [31, 0]
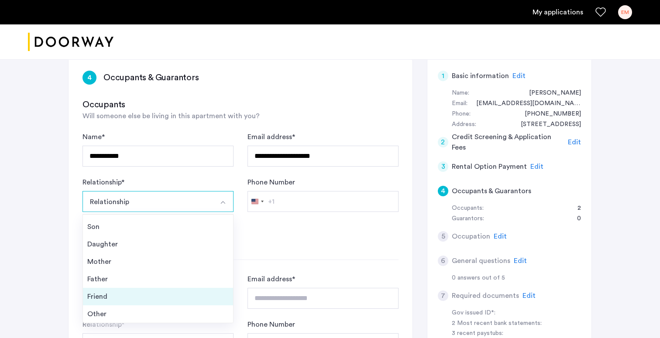
click at [157, 290] on li "Friend" at bounding box center [158, 296] width 150 height 17
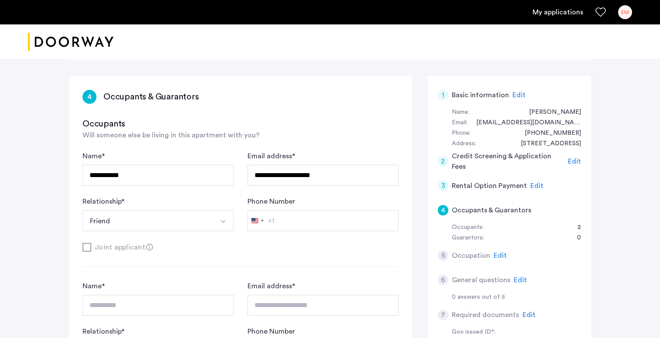
scroll to position [45, 0]
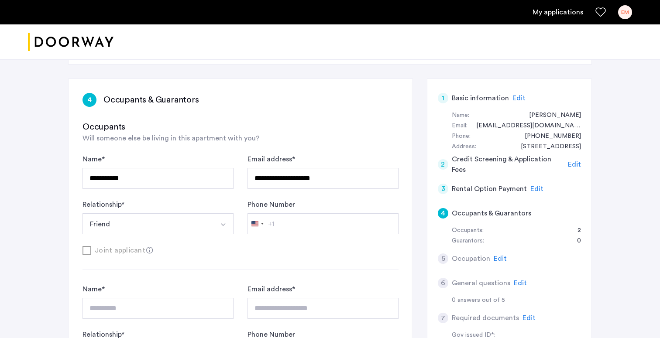
click at [160, 224] on button "Friend" at bounding box center [148, 223] width 131 height 21
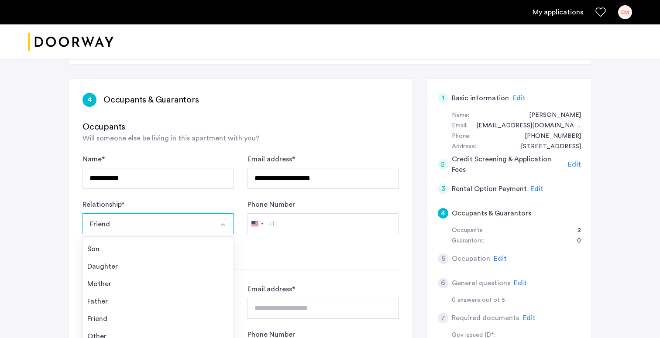
click at [204, 194] on div "**********" at bounding box center [241, 194] width 316 height 80
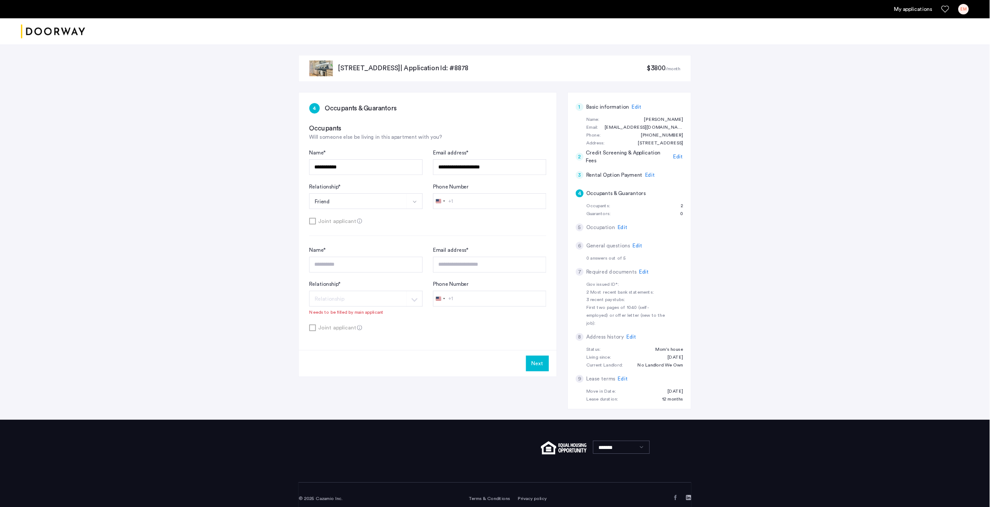
scroll to position [246, 0]
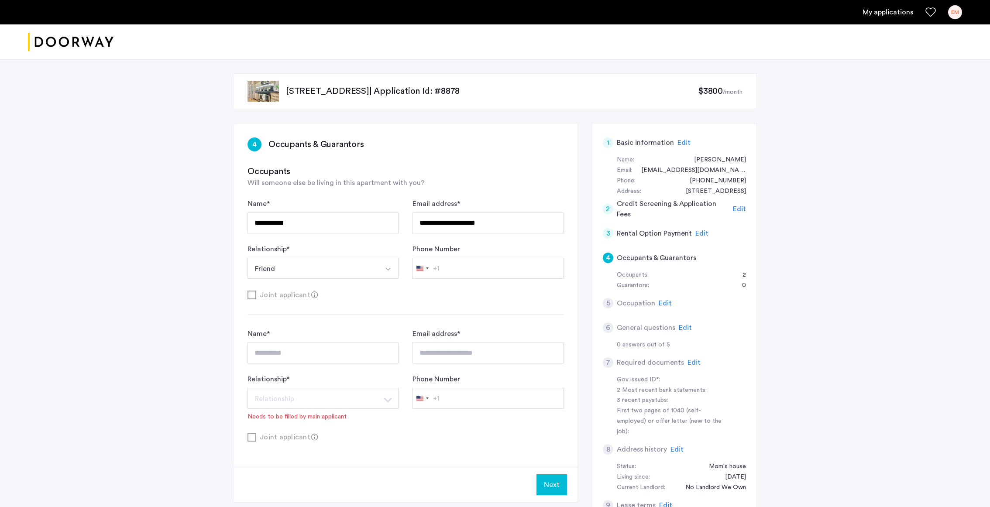
click at [497, 282] on form "**********" at bounding box center [406, 250] width 316 height 102
click at [345, 259] on button "Friend" at bounding box center [313, 268] width 131 height 21
click at [357, 245] on div "Relationship * ****** Friend Husband Wife Son Daughter Mother Father Friend Oth…" at bounding box center [323, 261] width 151 height 35
click at [635, 288] on div "Guarantors:" at bounding box center [633, 286] width 32 height 10
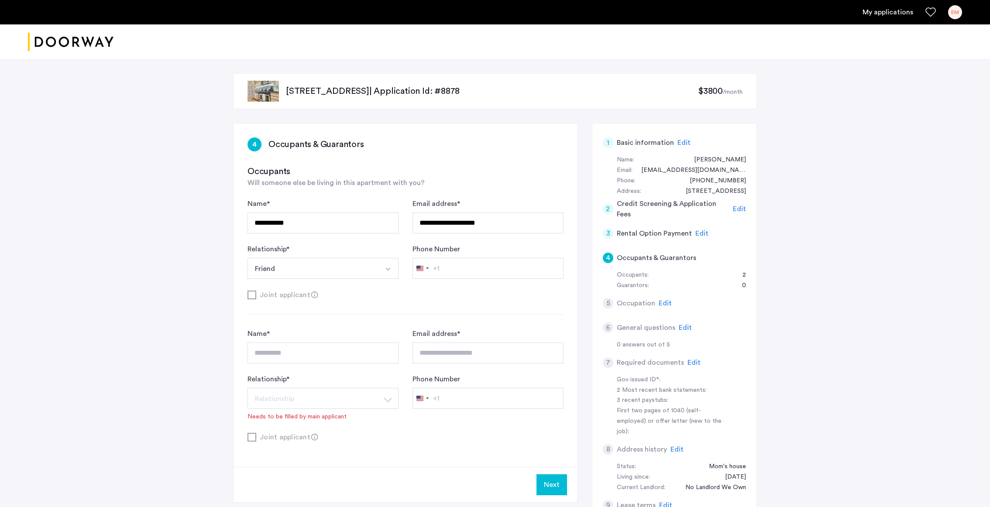
click at [553, 338] on div "Next" at bounding box center [406, 484] width 344 height 35
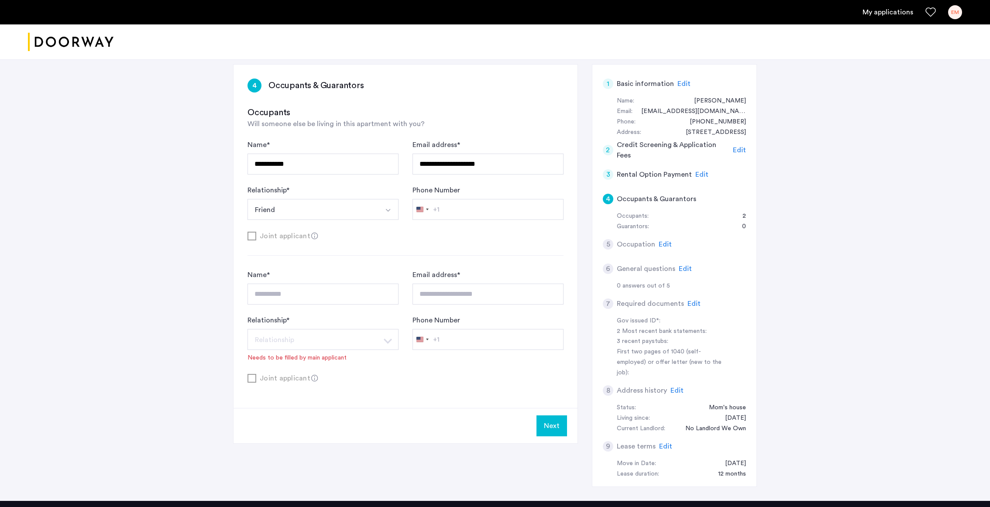
scroll to position [92, 0]
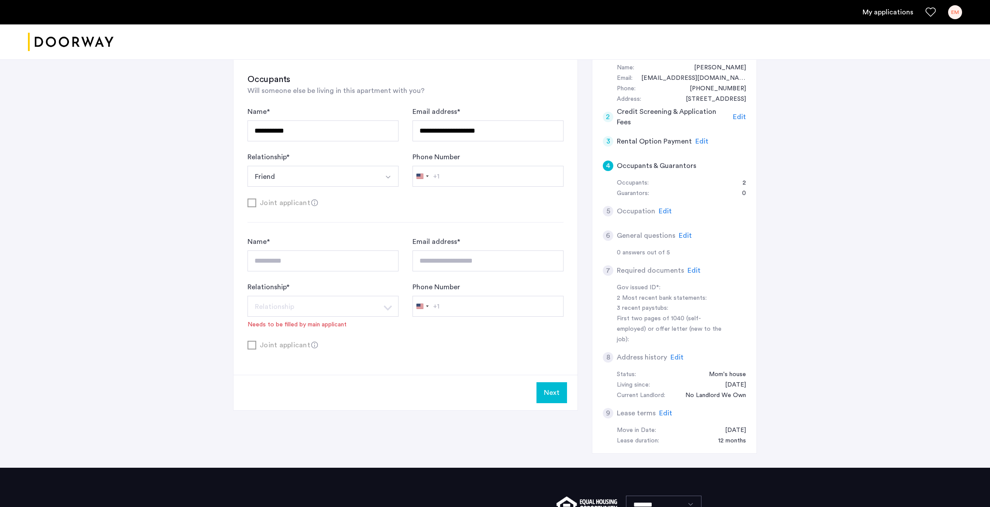
click at [555, 338] on button "Next" at bounding box center [552, 392] width 31 height 21
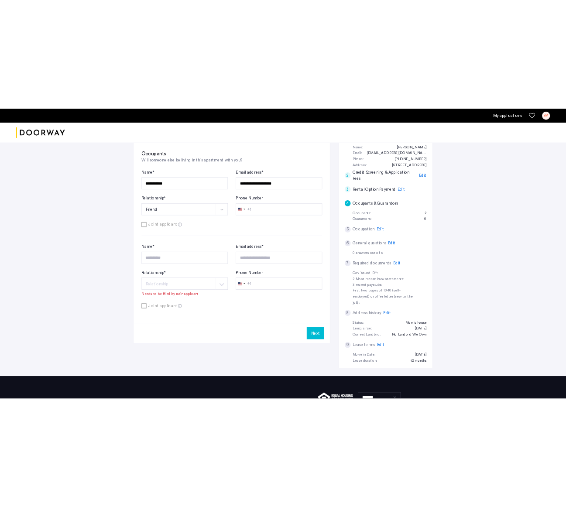
scroll to position [0, 0]
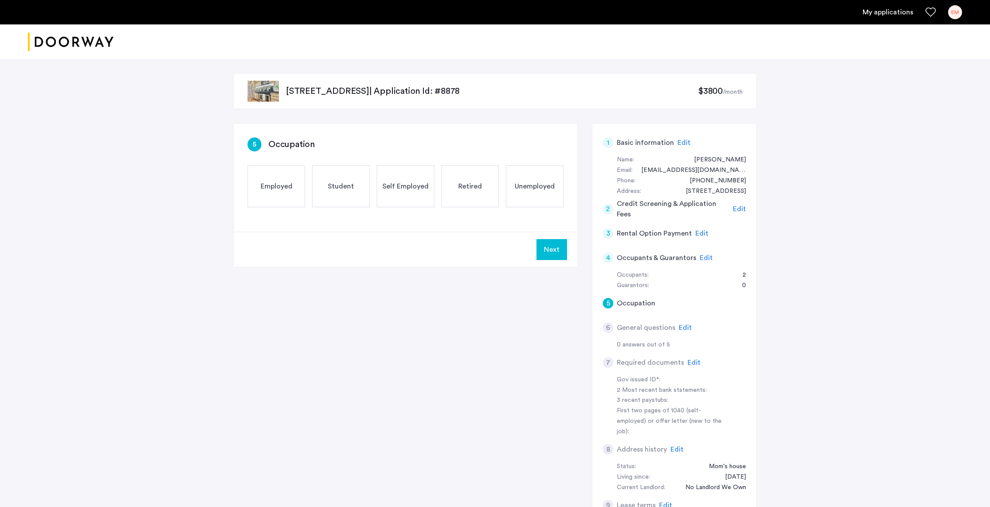
click at [272, 190] on span "Employed" at bounding box center [277, 186] width 32 height 10
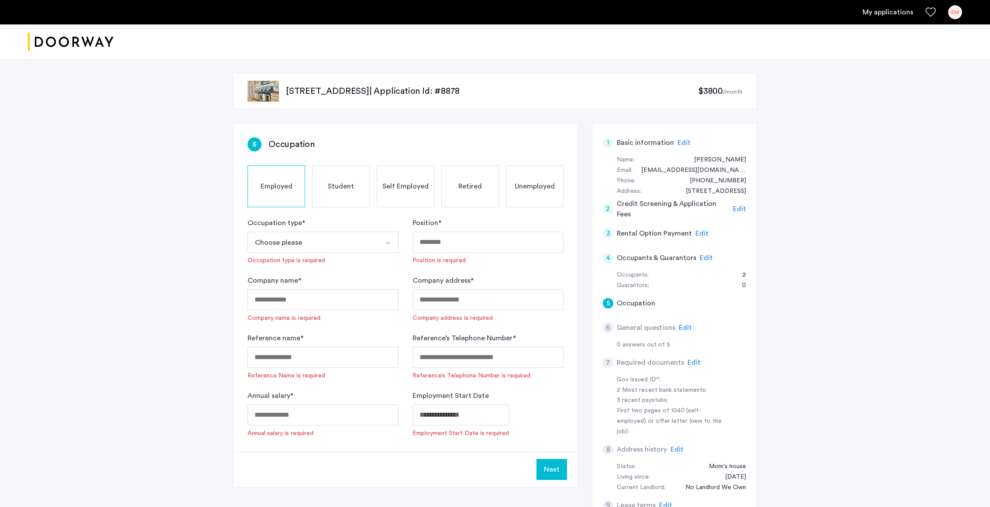
click at [527, 190] on span "Unemployed" at bounding box center [535, 186] width 40 height 10
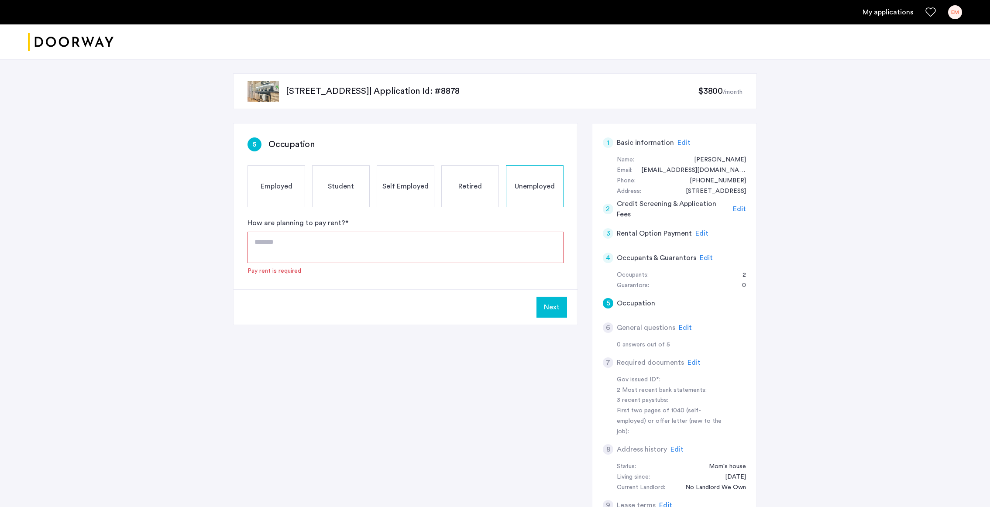
click at [270, 185] on span "Employed" at bounding box center [277, 186] width 32 height 10
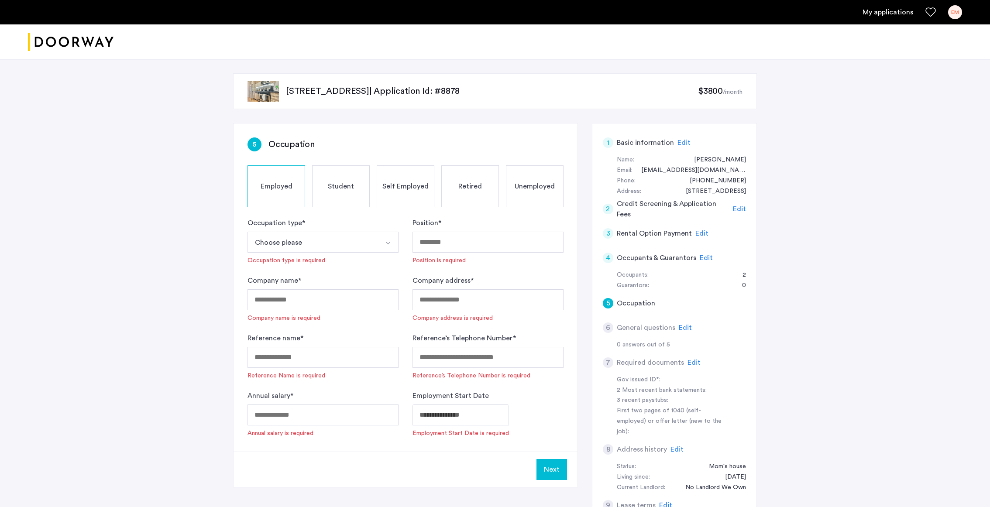
click at [519, 189] on span "Unemployed" at bounding box center [535, 186] width 40 height 10
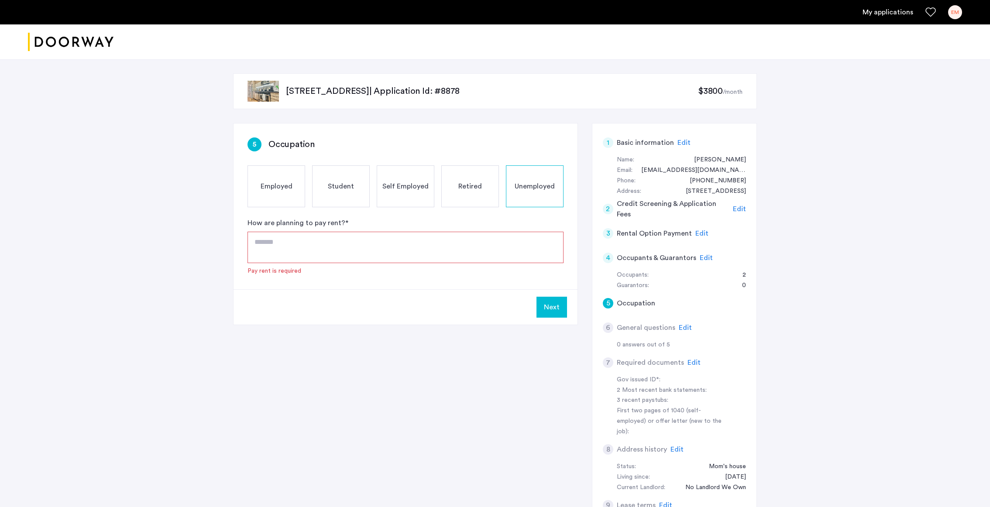
click at [344, 241] on textarea at bounding box center [406, 247] width 316 height 31
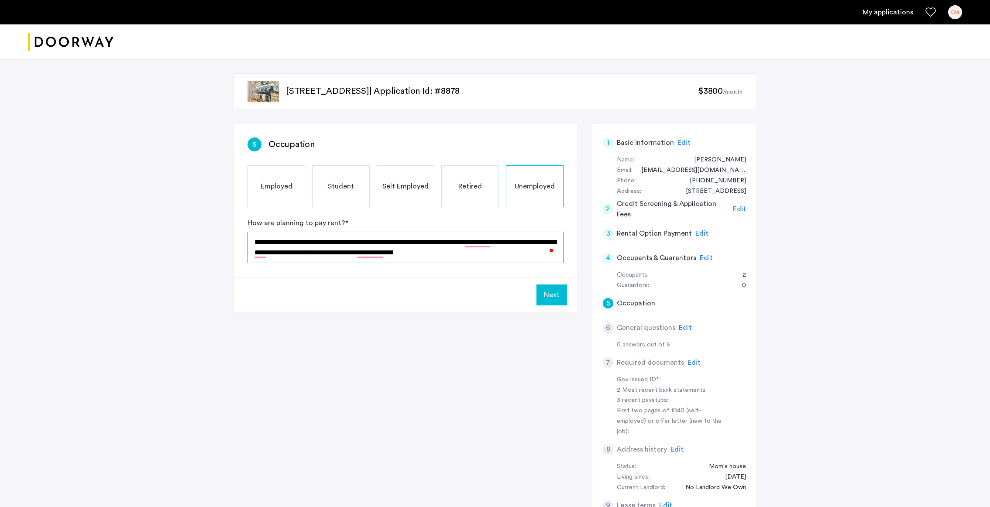
type textarea "**********"
click at [559, 299] on button "Next" at bounding box center [552, 295] width 31 height 21
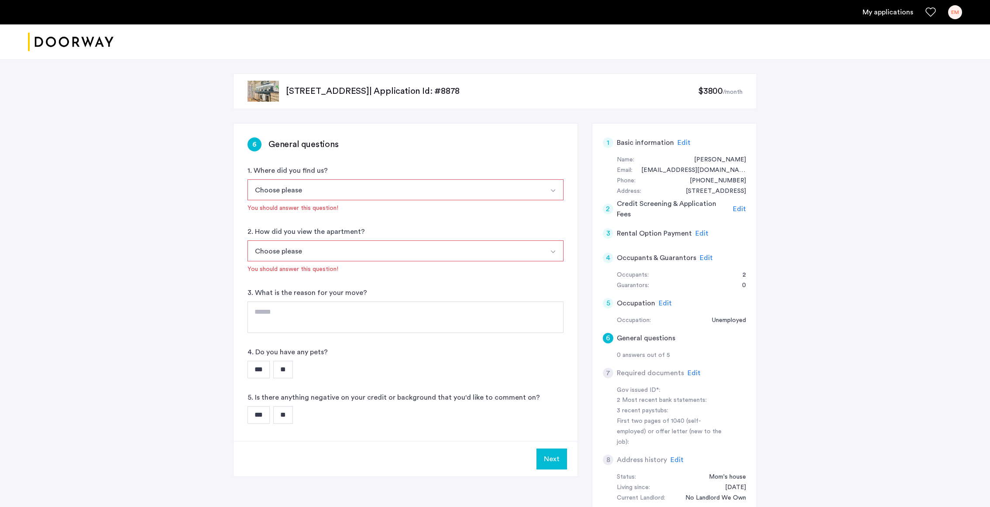
click at [390, 186] on button "Choose please" at bounding box center [396, 189] width 296 height 21
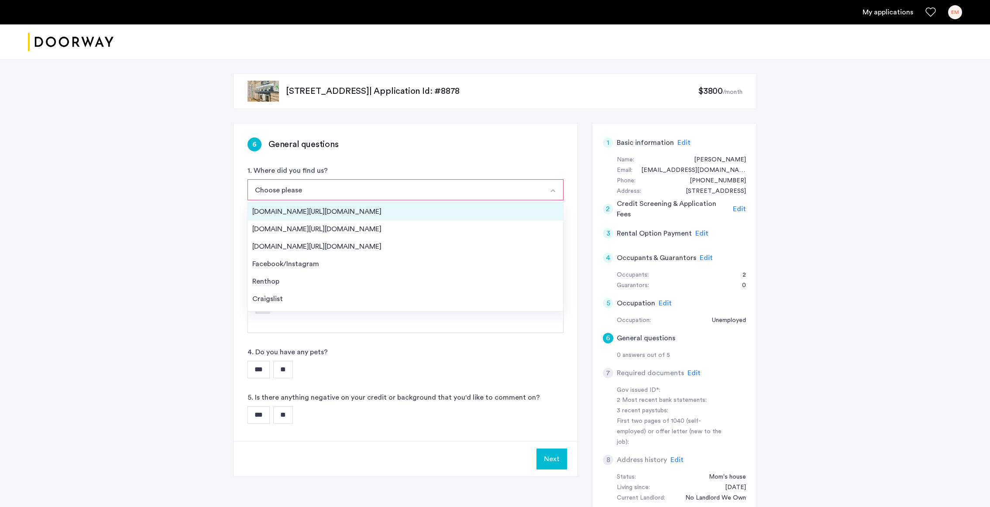
click at [372, 208] on div "[DOMAIN_NAME][URL][DOMAIN_NAME]" at bounding box center [405, 211] width 306 height 10
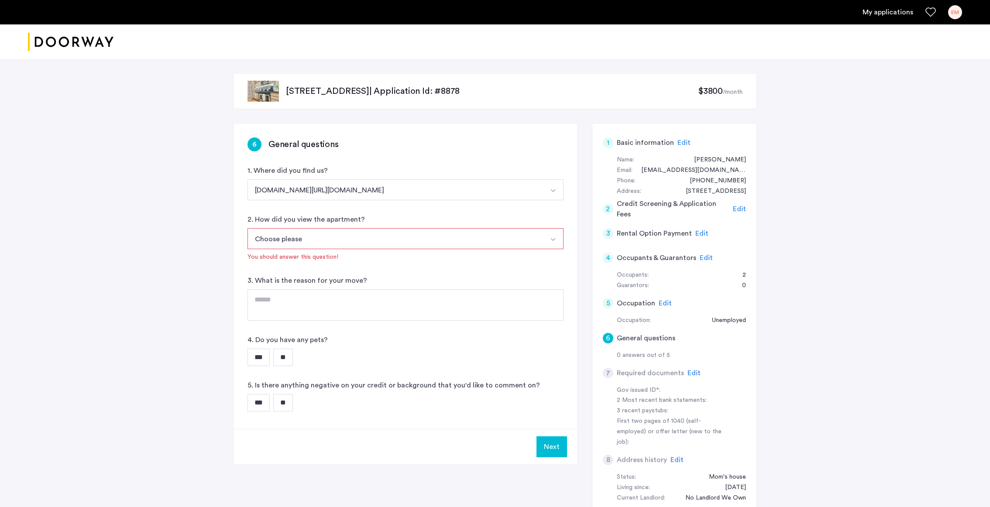
click at [347, 242] on button "Choose please" at bounding box center [396, 238] width 296 height 21
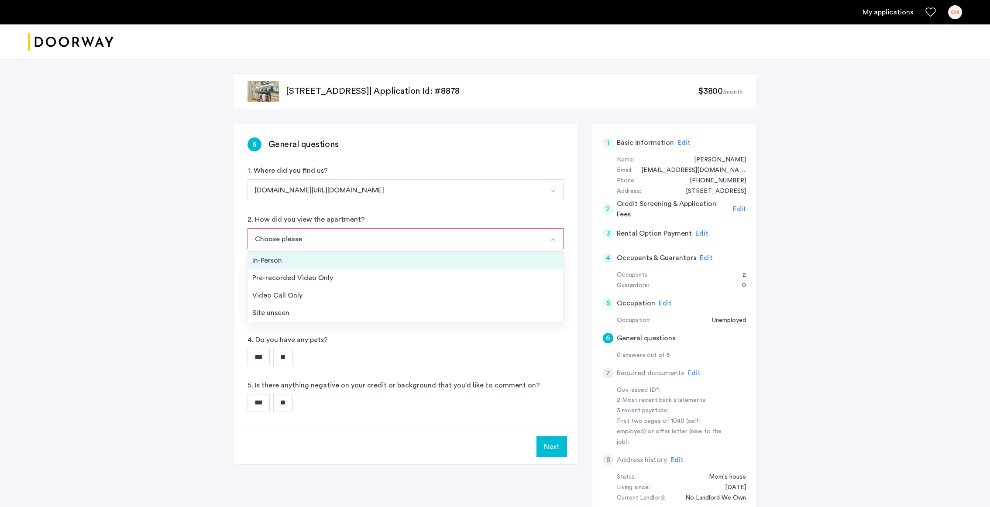
click at [334, 265] on li "In-Person" at bounding box center [405, 260] width 315 height 17
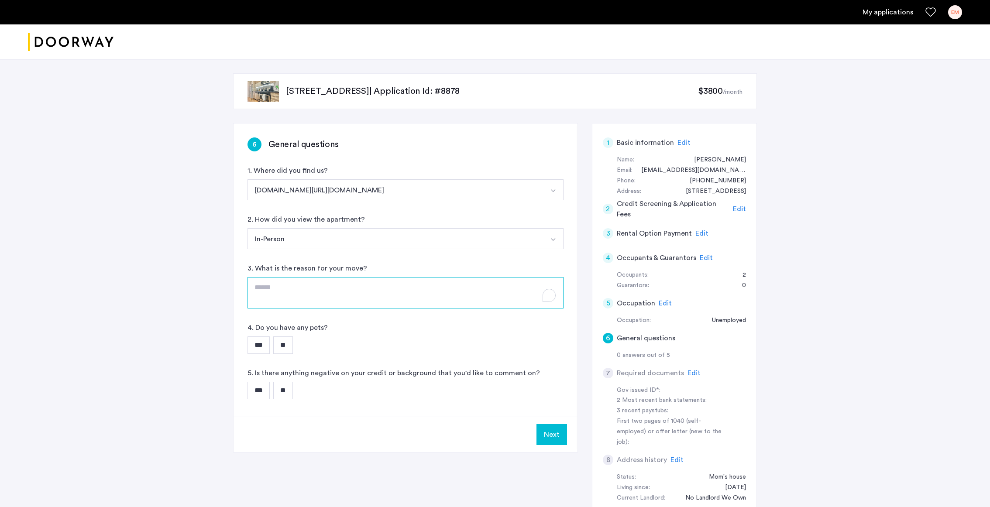
click at [324, 296] on textarea "To enrich screen reader interactions, please activate Accessibility in Grammarl…" at bounding box center [406, 292] width 316 height 31
click at [317, 281] on textarea "**********" at bounding box center [406, 292] width 316 height 31
type textarea "**********"
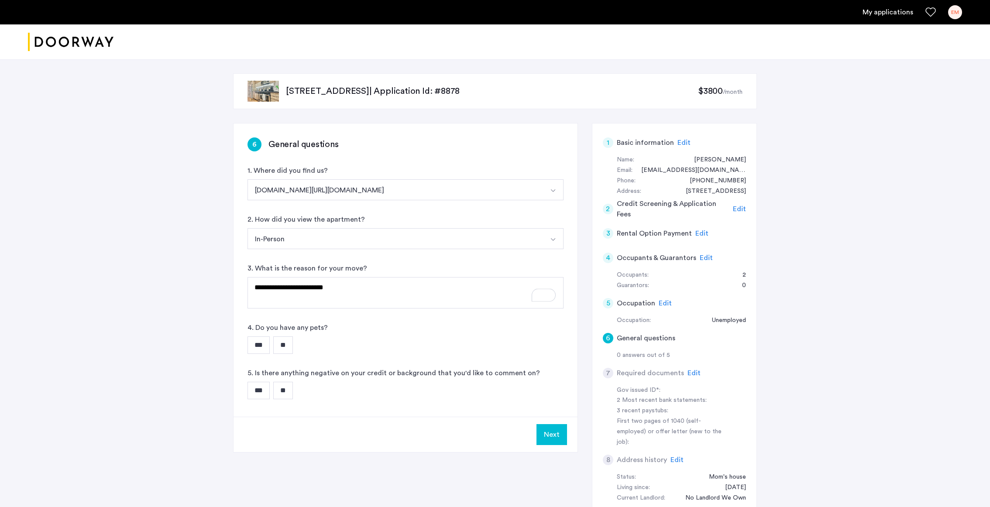
click at [289, 338] on input "**" at bounding box center [283, 345] width 20 height 17
click at [282, 338] on input "**" at bounding box center [283, 390] width 20 height 17
click at [545, 338] on button "Next" at bounding box center [552, 434] width 31 height 21
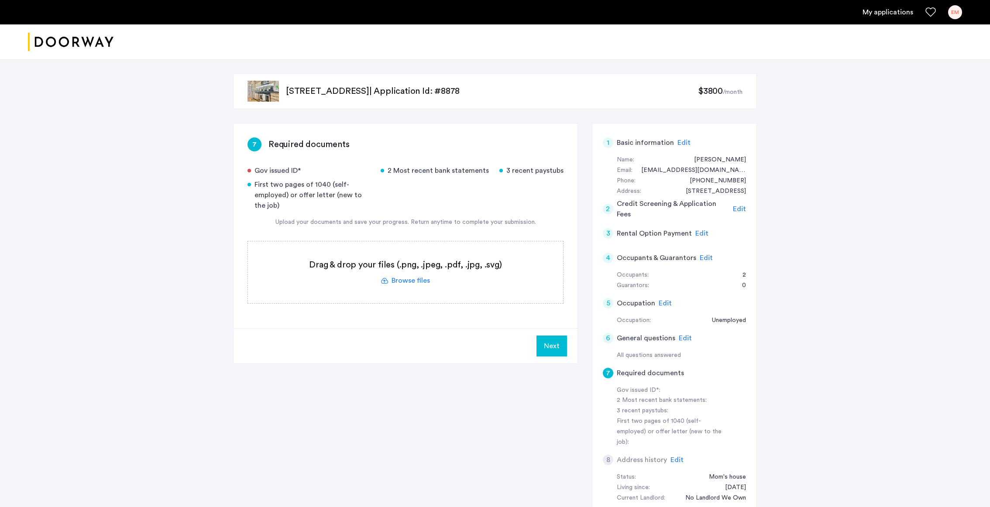
click at [402, 278] on label at bounding box center [405, 272] width 315 height 62
click at [0, 0] on input "file" at bounding box center [0, 0] width 0 height 0
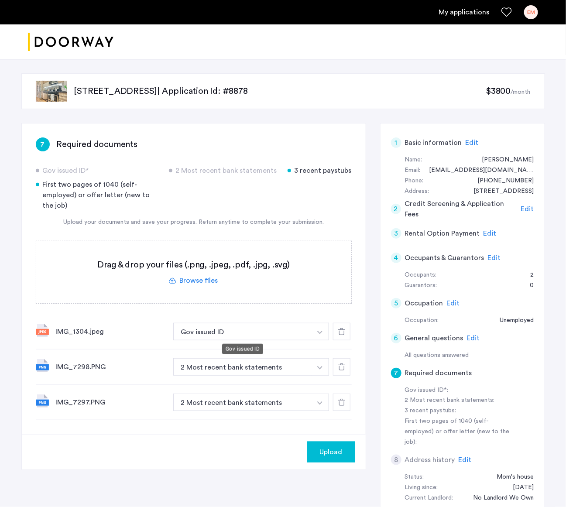
click at [116, 196] on div "First two pages of 1040 (self-employed) or offer letter (new to the job)" at bounding box center [97, 194] width 123 height 31
drag, startPoint x: 95, startPoint y: 181, endPoint x: 167, endPoint y: 196, distance: 74.0
click at [167, 196] on div "Gov issued ID* 2 Most recent bank statements 3 recent paystubs First two pages …" at bounding box center [194, 187] width 316 height 45
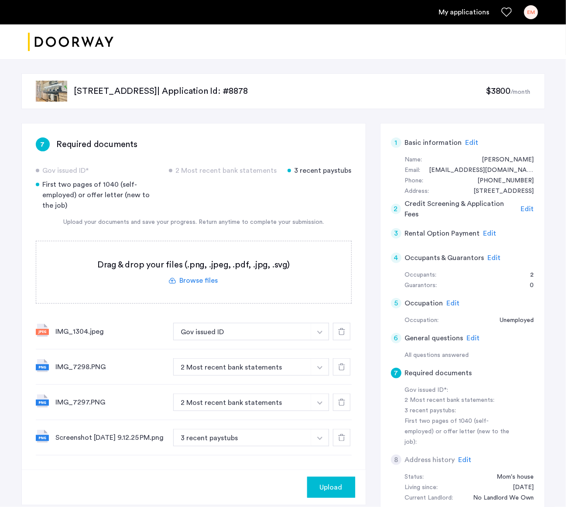
click at [331, 338] on span "Upload" at bounding box center [331, 487] width 23 height 10
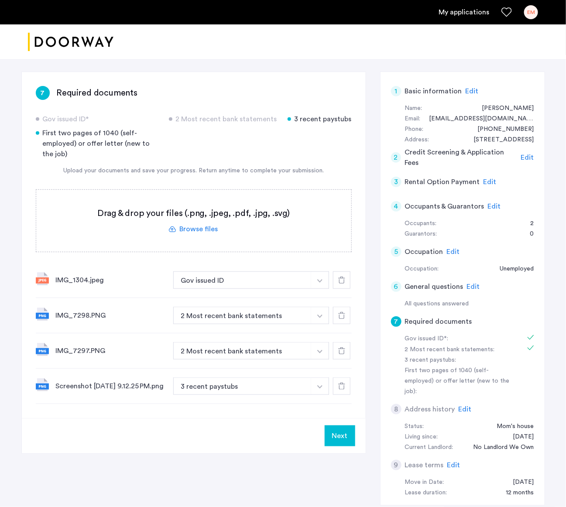
scroll to position [54, 0]
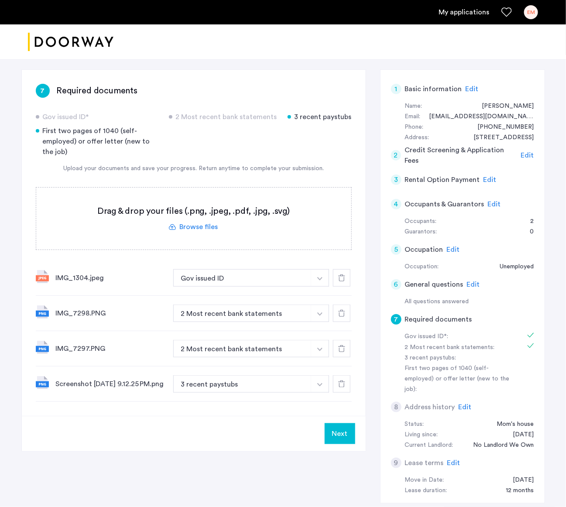
click at [344, 338] on button "Next" at bounding box center [340, 433] width 31 height 21
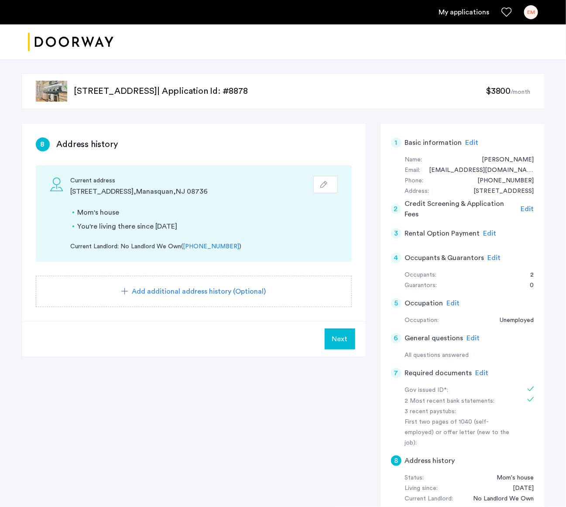
click at [347, 338] on span "Next" at bounding box center [340, 339] width 16 height 10
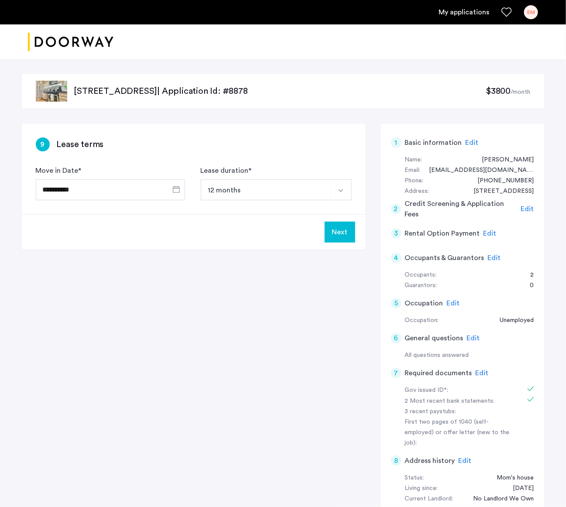
click at [334, 234] on button "Next" at bounding box center [340, 232] width 31 height 21
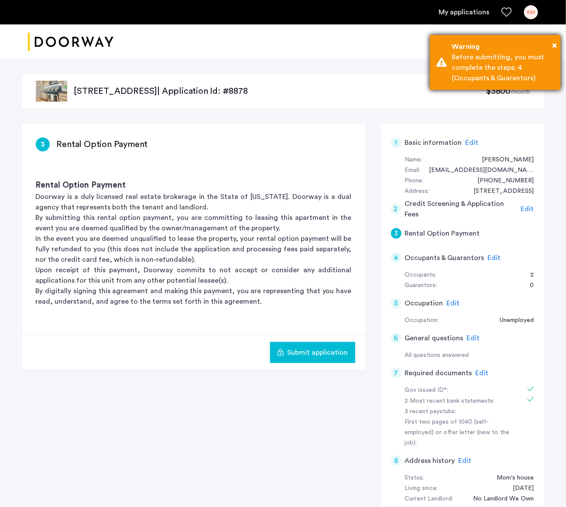
click at [519, 76] on div "Before submitting, you must complete the steps: 4 (Occupants & Guarantors)" at bounding box center [503, 67] width 103 height 31
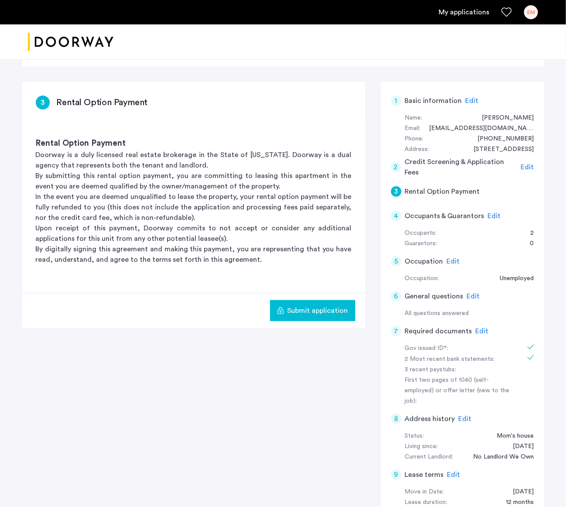
scroll to position [35, 0]
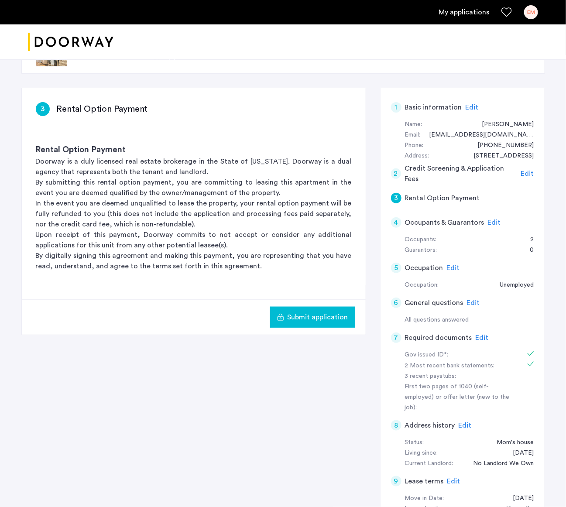
click at [489, 222] on span "Edit" at bounding box center [494, 222] width 13 height 7
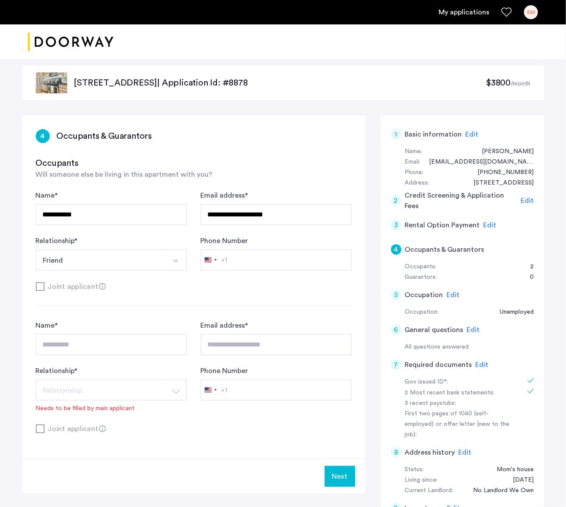
scroll to position [25, 0]
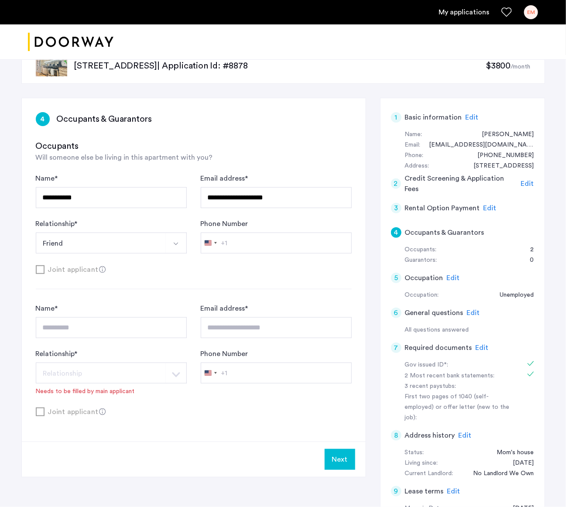
click at [343, 338] on button "Next" at bounding box center [340, 459] width 31 height 21
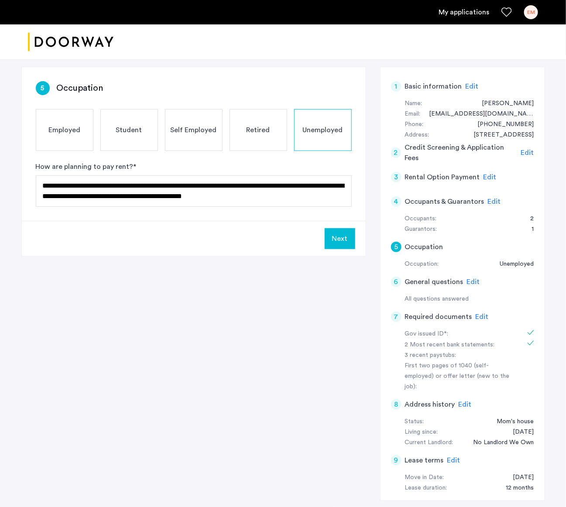
scroll to position [57, 0]
click at [340, 234] on button "Next" at bounding box center [340, 238] width 31 height 21
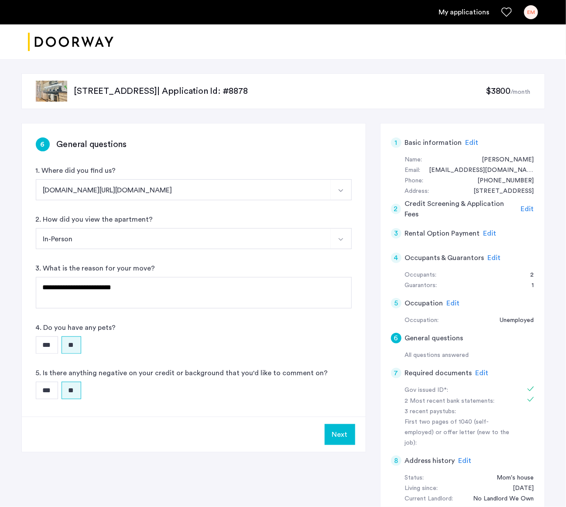
click at [338, 338] on button "Next" at bounding box center [340, 434] width 31 height 21
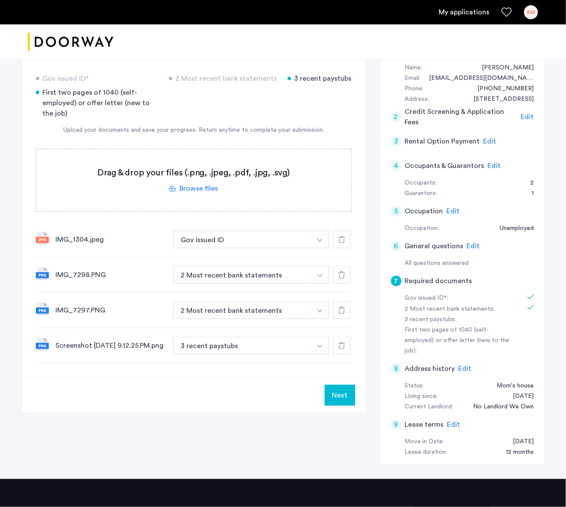
scroll to position [118, 0]
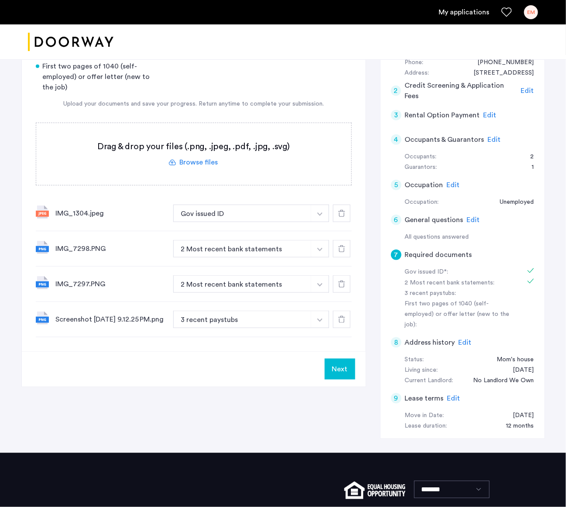
click at [342, 338] on button "Next" at bounding box center [340, 369] width 31 height 21
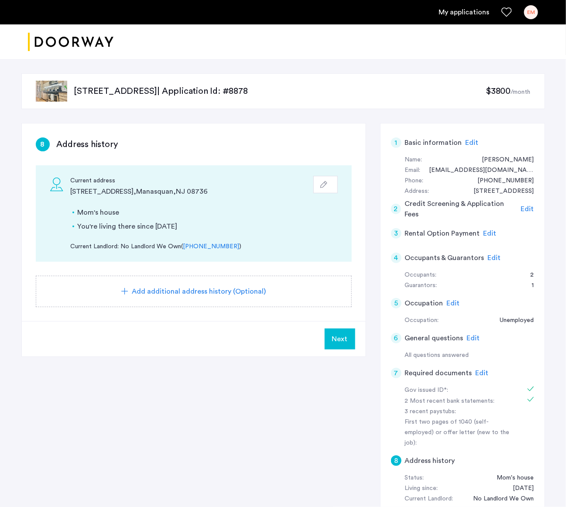
click at [347, 338] on span "Next" at bounding box center [340, 339] width 16 height 10
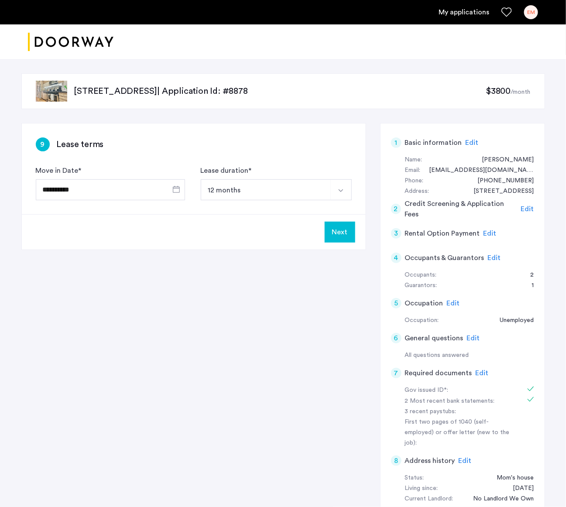
click at [340, 235] on button "Next" at bounding box center [340, 232] width 31 height 21
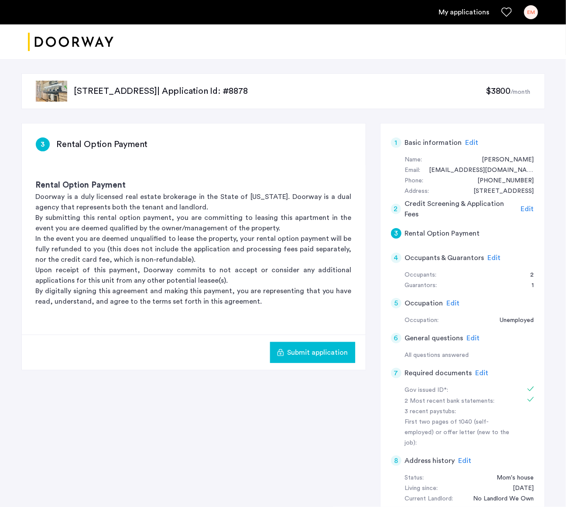
click at [332, 338] on span "Submit application" at bounding box center [318, 352] width 61 height 10
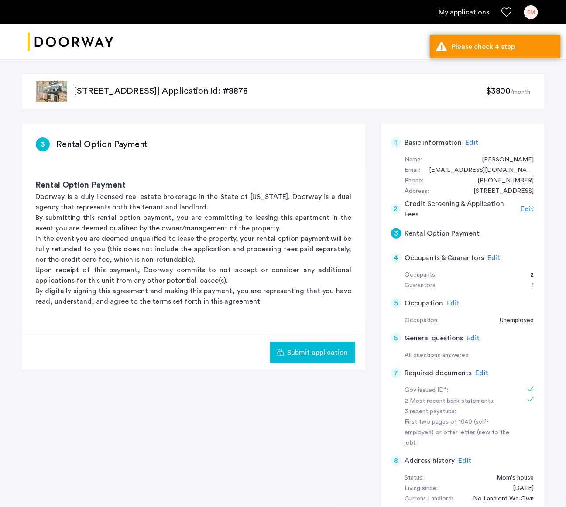
click at [398, 258] on div "4" at bounding box center [396, 258] width 10 height 10
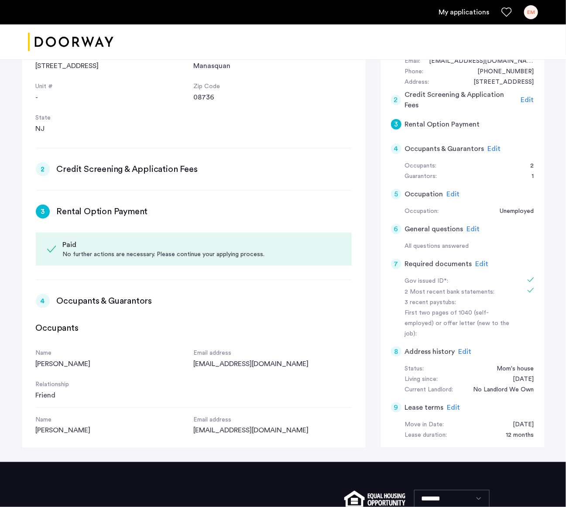
scroll to position [111, 0]
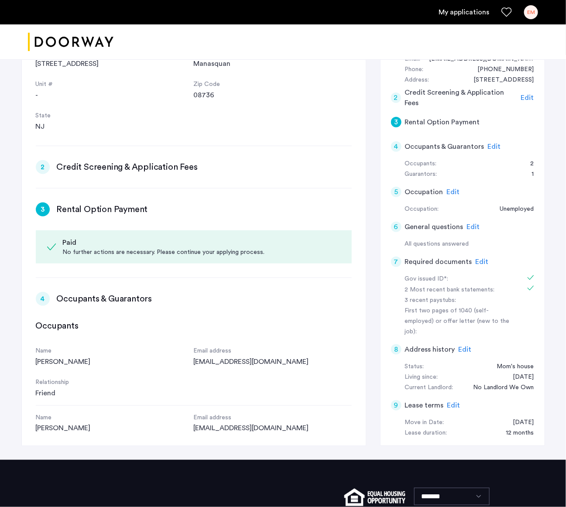
click at [394, 338] on div "9" at bounding box center [396, 405] width 10 height 10
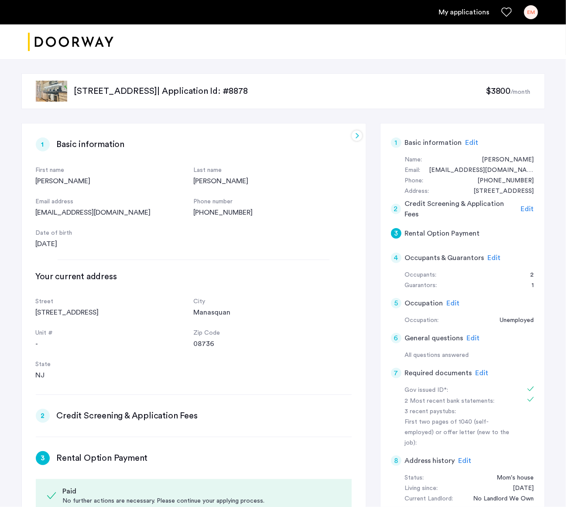
click at [395, 233] on div "3" at bounding box center [396, 233] width 10 height 10
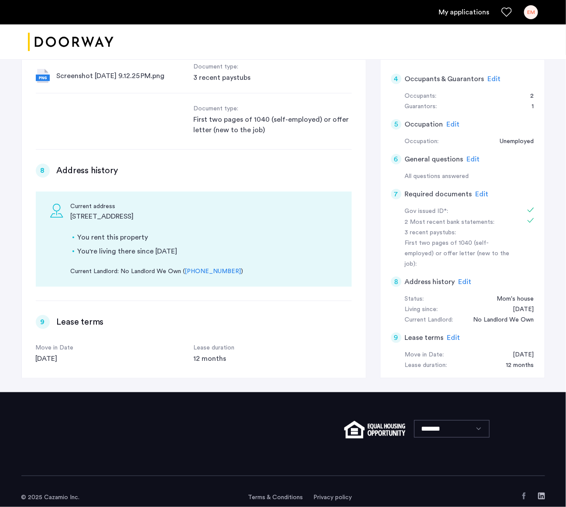
click at [424, 228] on div "3 recent paystubs:" at bounding box center [460, 233] width 110 height 10
click at [476, 191] on span "Edit" at bounding box center [482, 194] width 13 height 7
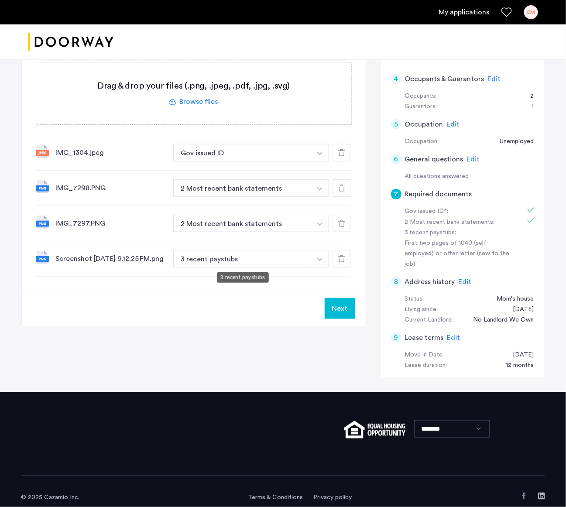
click at [272, 260] on button "3 recent paystubs" at bounding box center [242, 258] width 139 height 17
click at [265, 306] on div "Next" at bounding box center [194, 308] width 344 height 35
drag, startPoint x: 460, startPoint y: 255, endPoint x: 406, endPoint y: 241, distance: 55.5
click at [406, 241] on div "First two pages of 1040 (self-employed) or offer letter (new to the job):" at bounding box center [460, 253] width 110 height 31
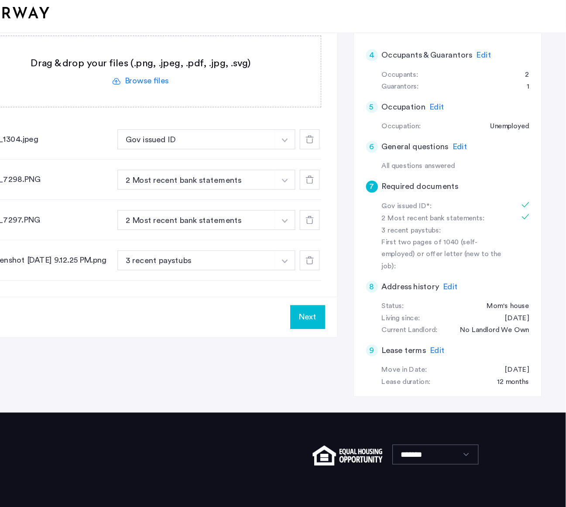
scroll to position [179, 0]
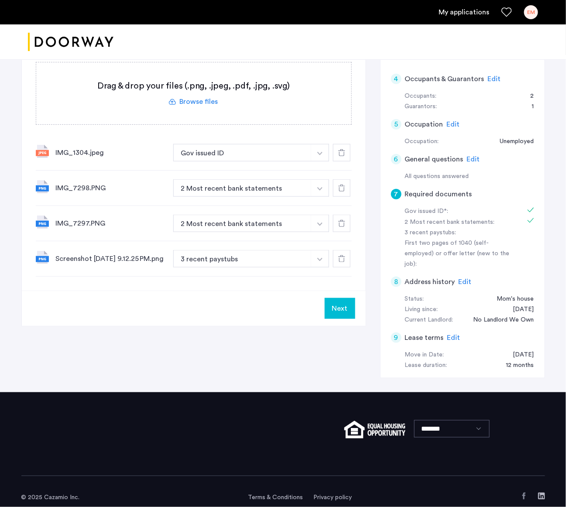
click at [346, 315] on button "Next" at bounding box center [340, 308] width 31 height 21
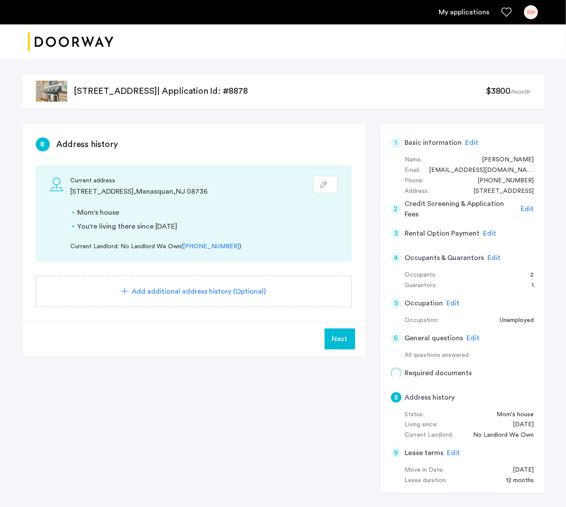
scroll to position [887, 0]
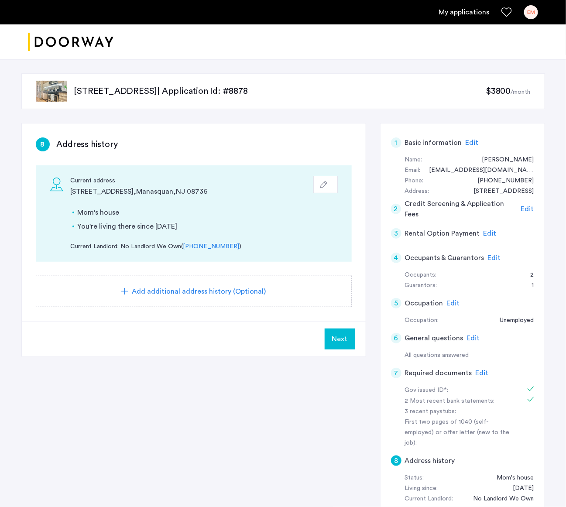
click at [344, 338] on span "Next" at bounding box center [340, 339] width 16 height 10
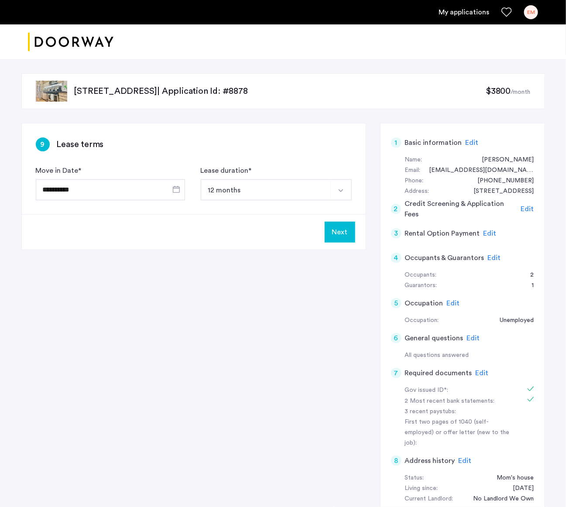
click at [346, 241] on button "Next" at bounding box center [340, 232] width 31 height 21
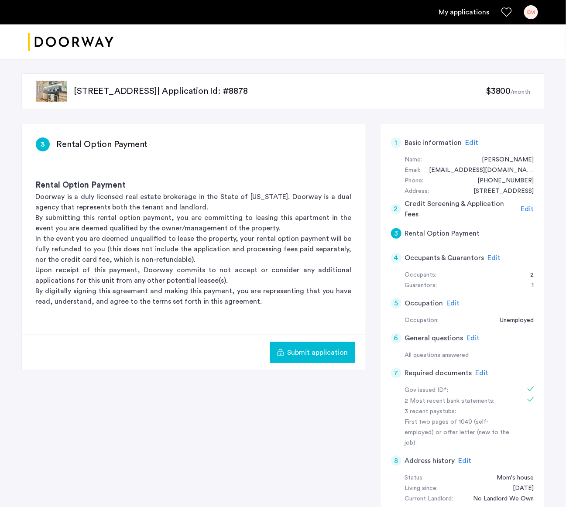
click at [321, 338] on span "Submit application" at bounding box center [318, 352] width 61 height 10
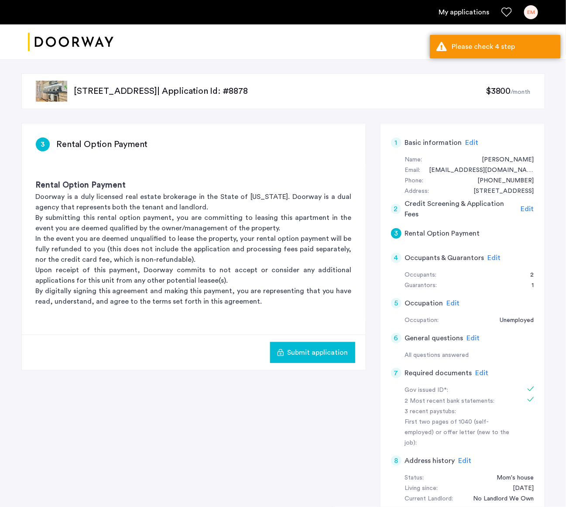
click at [396, 255] on div "4" at bounding box center [396, 258] width 10 height 10
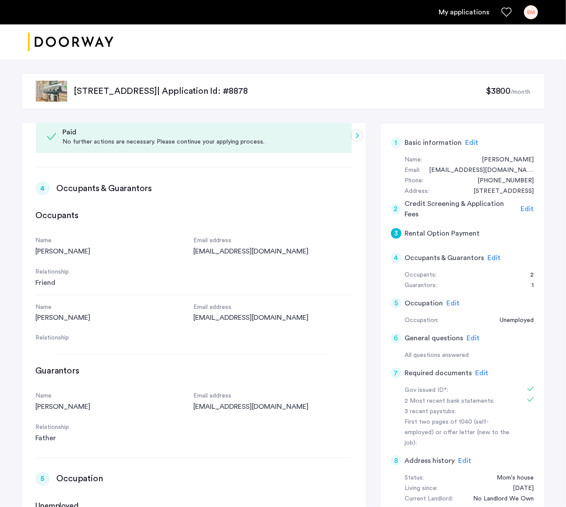
scroll to position [358, 0]
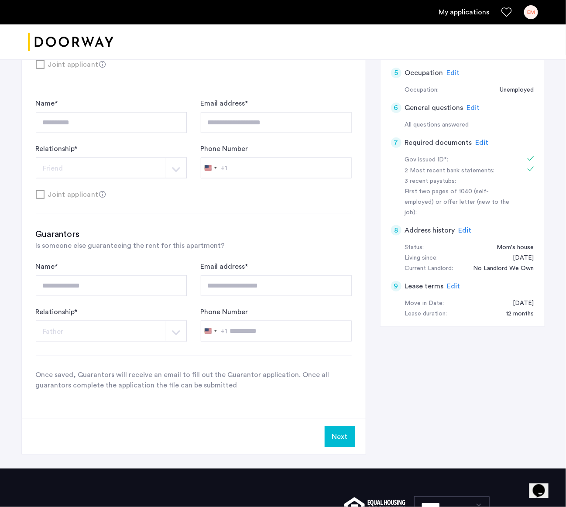
scroll to position [318, 0]
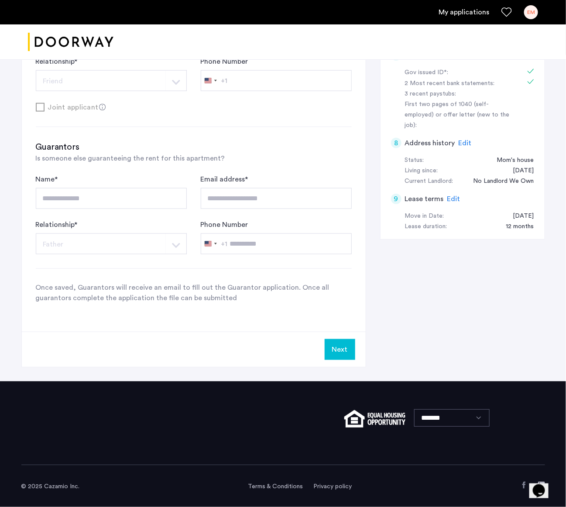
click at [345, 346] on button "Next" at bounding box center [340, 349] width 31 height 21
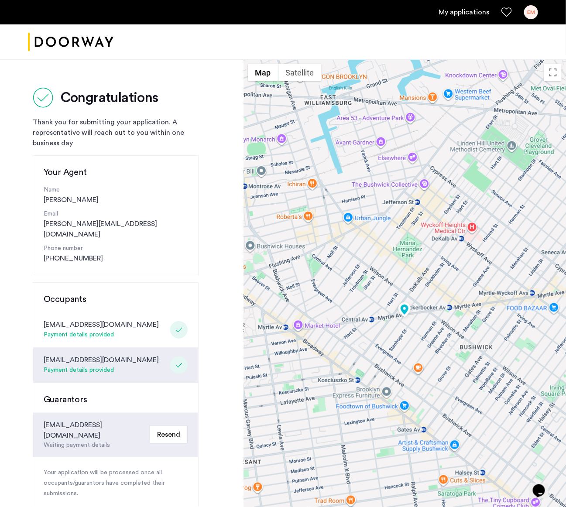
scroll to position [18, 0]
